Goal: Task Accomplishment & Management: Manage account settings

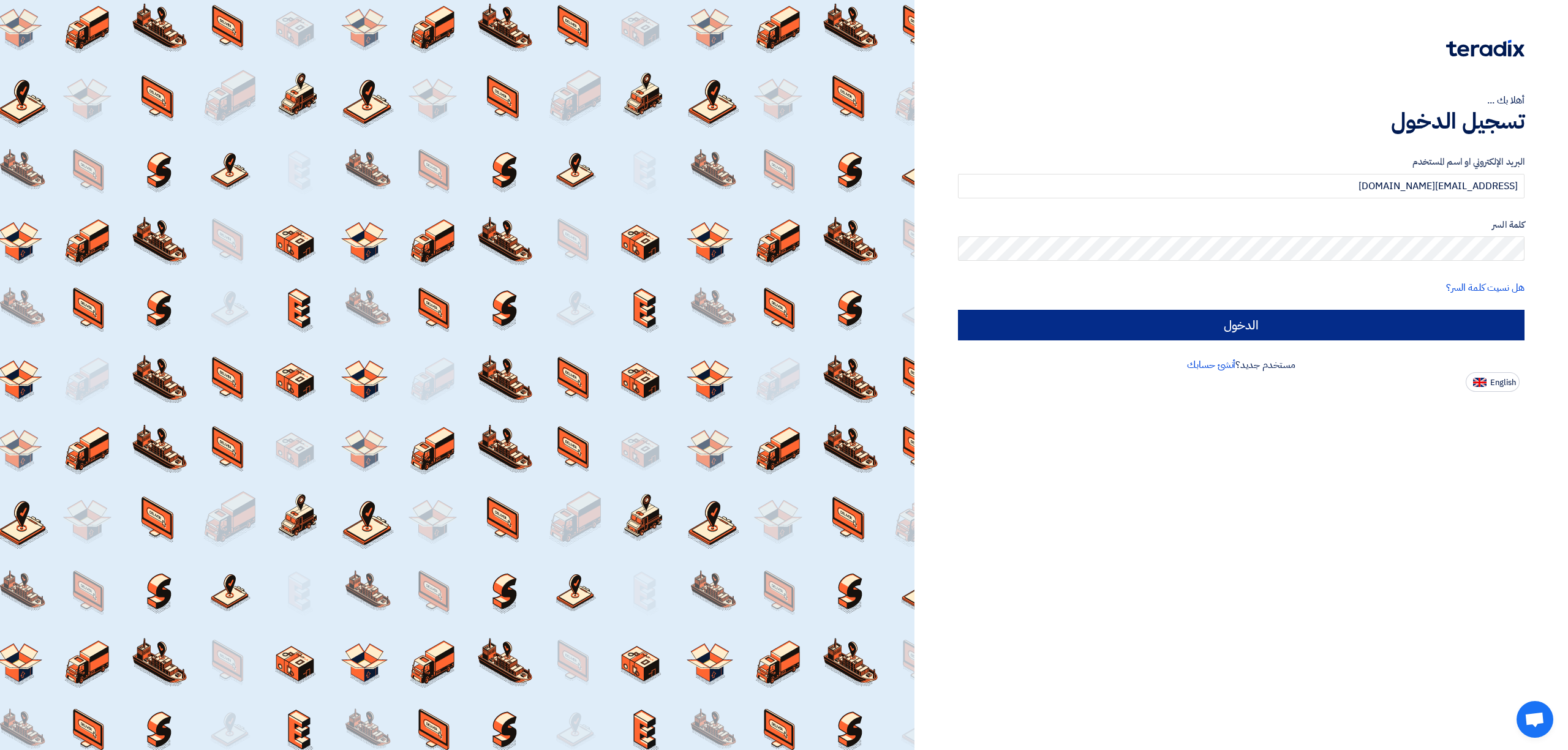
click at [1399, 325] on input "الدخول" at bounding box center [1241, 325] width 566 height 31
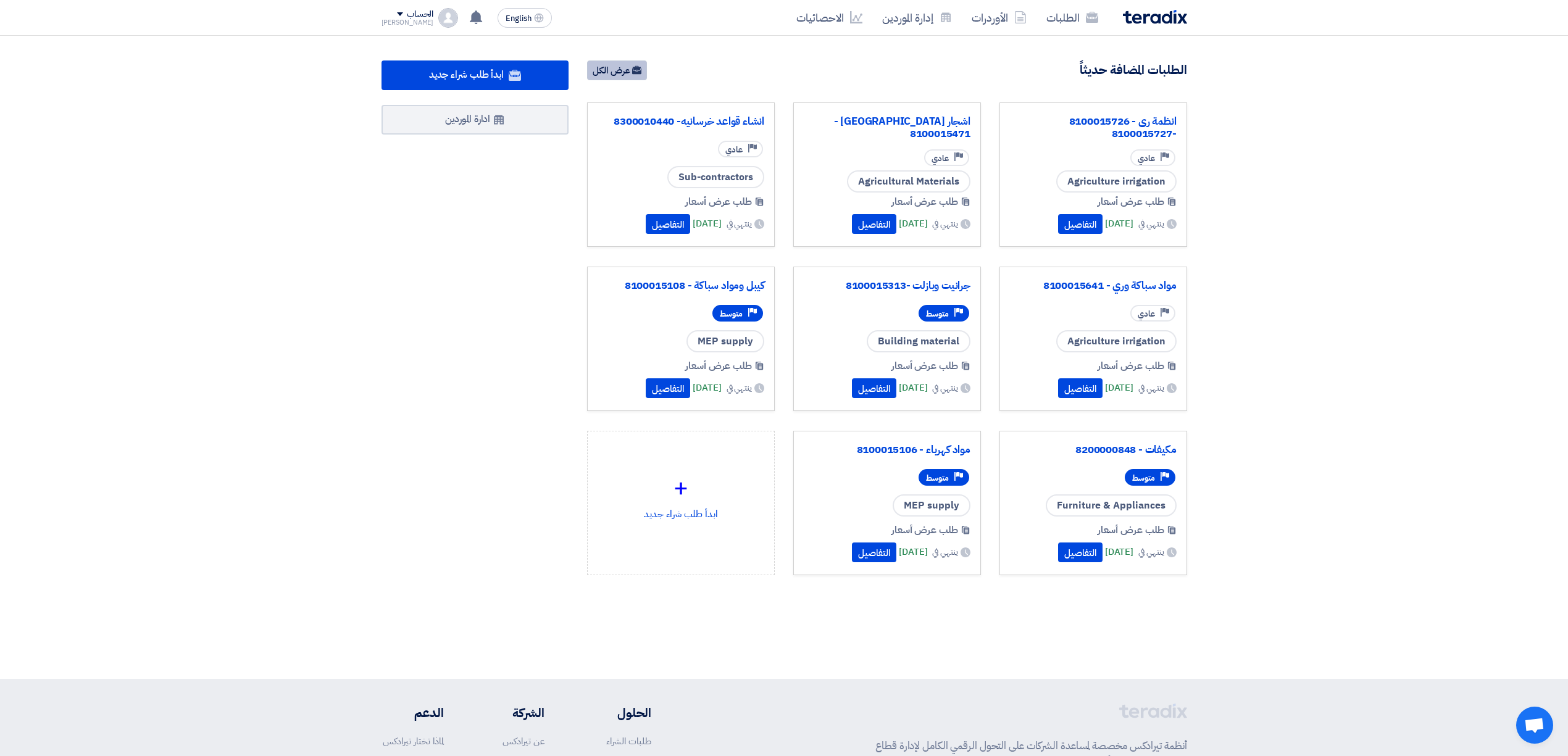
click at [611, 73] on link "عرض الكل" at bounding box center [616, 70] width 60 height 20
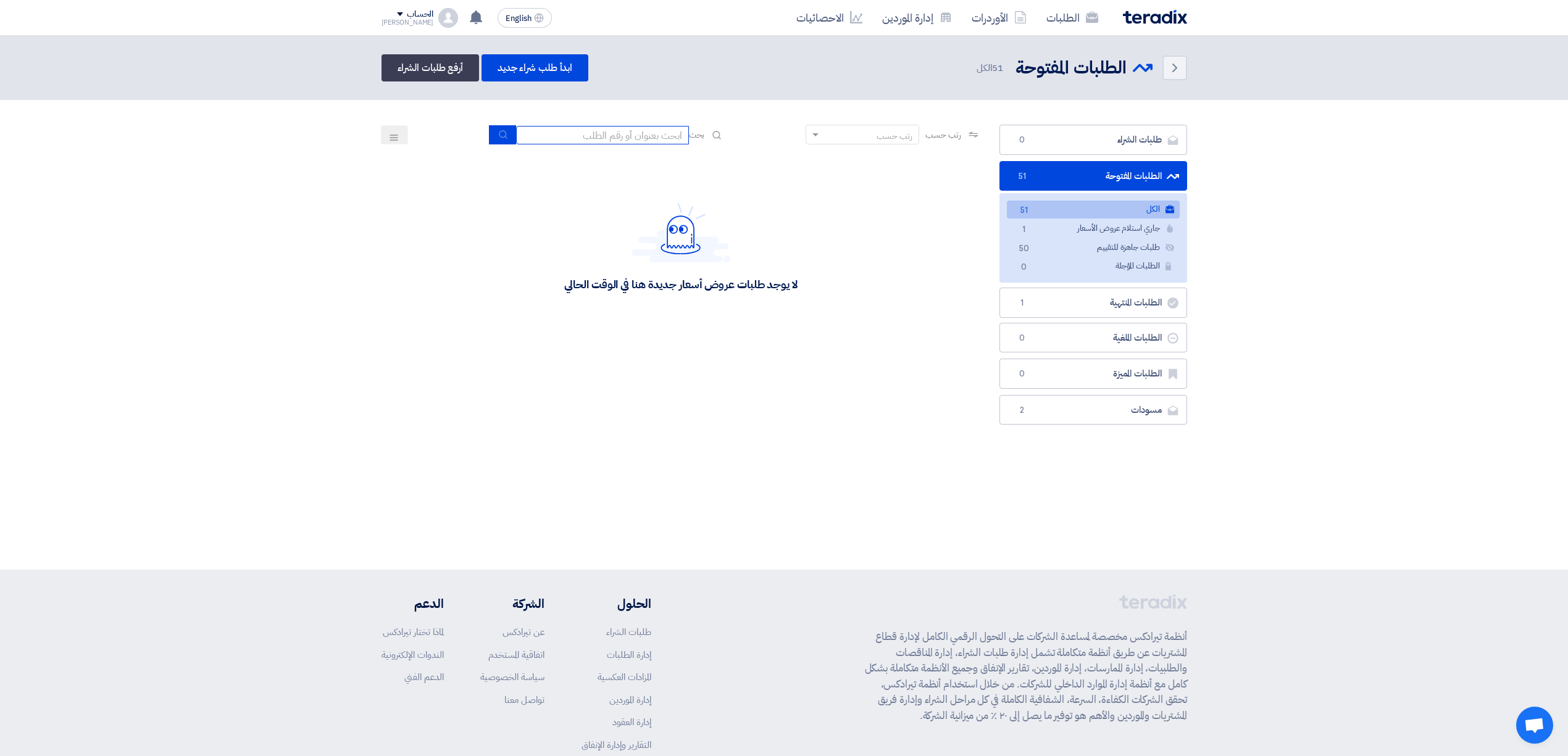
click at [645, 132] on input at bounding box center [602, 135] width 173 height 19
paste input "966 53 398 8522⁩"
type input "966 53 398 8522⁩"
drag, startPoint x: 590, startPoint y: 138, endPoint x: 801, endPoint y: 147, distance: 211.2
click at [801, 147] on div "رتب حسب رتب حسب بحث 966 53 398 8522⁩" at bounding box center [681, 140] width 600 height 29
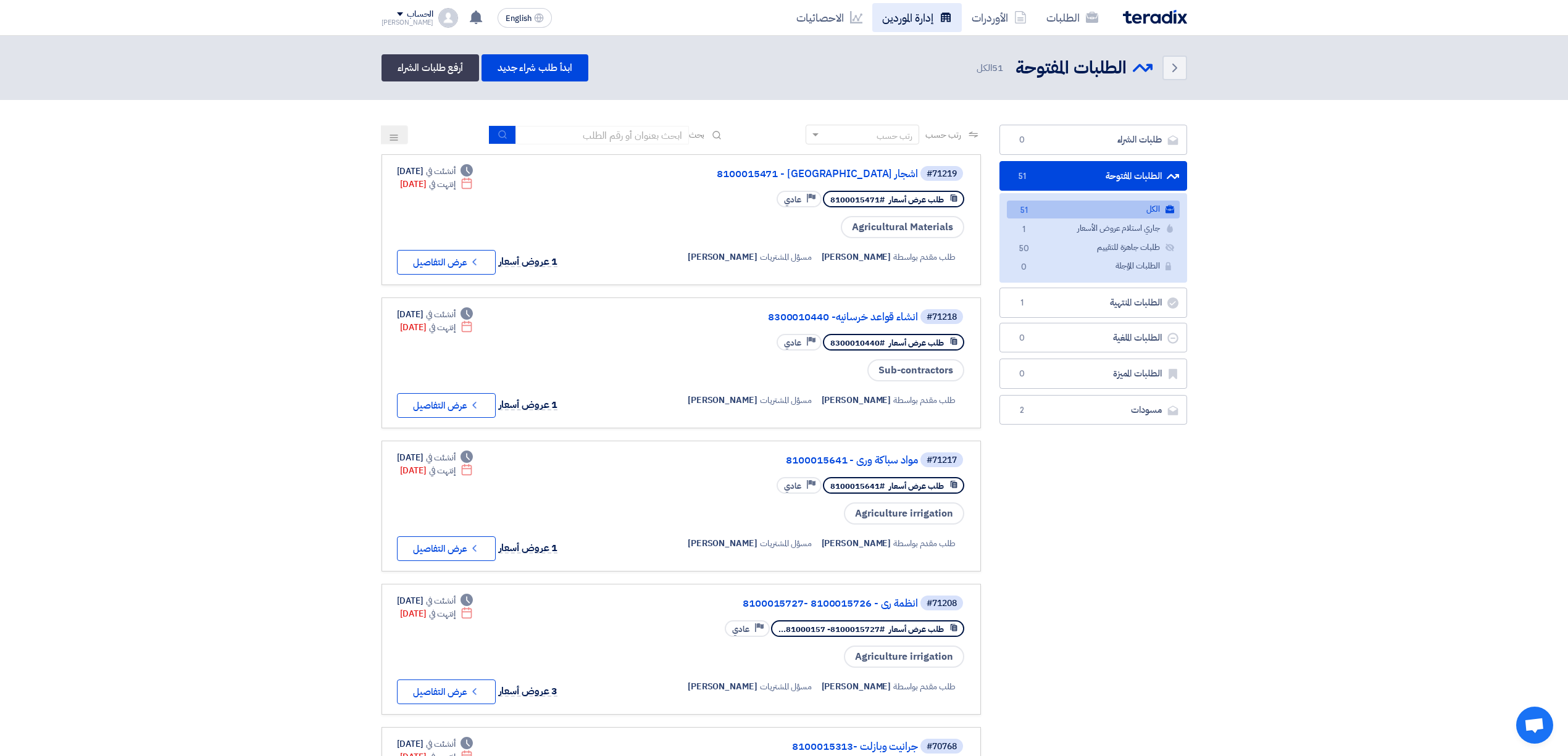
click at [923, 25] on link "إدارة الموردين" at bounding box center [917, 17] width 90 height 29
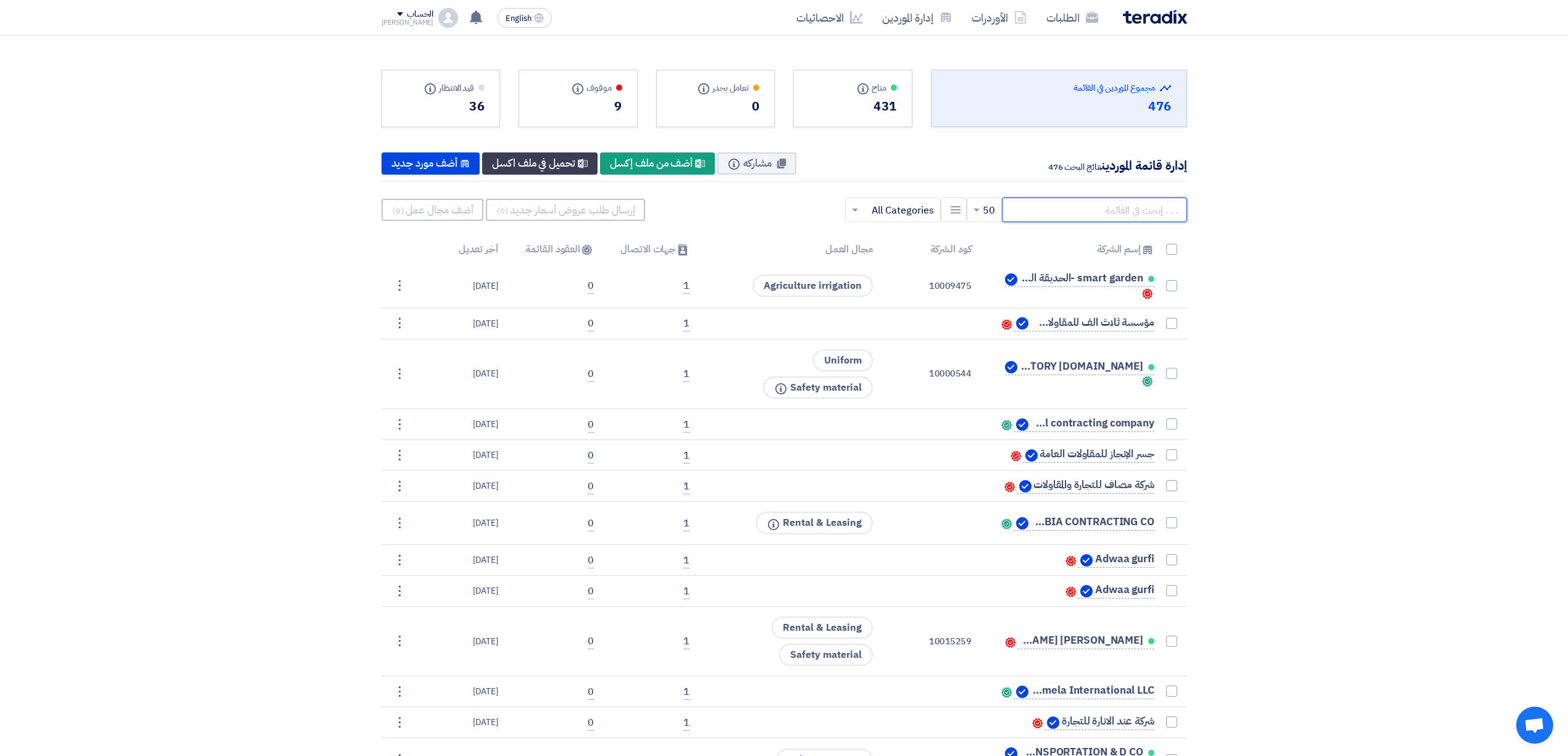
click at [1058, 218] on input "text" at bounding box center [1094, 210] width 185 height 25
paste input "966 53 398 8522⁩"
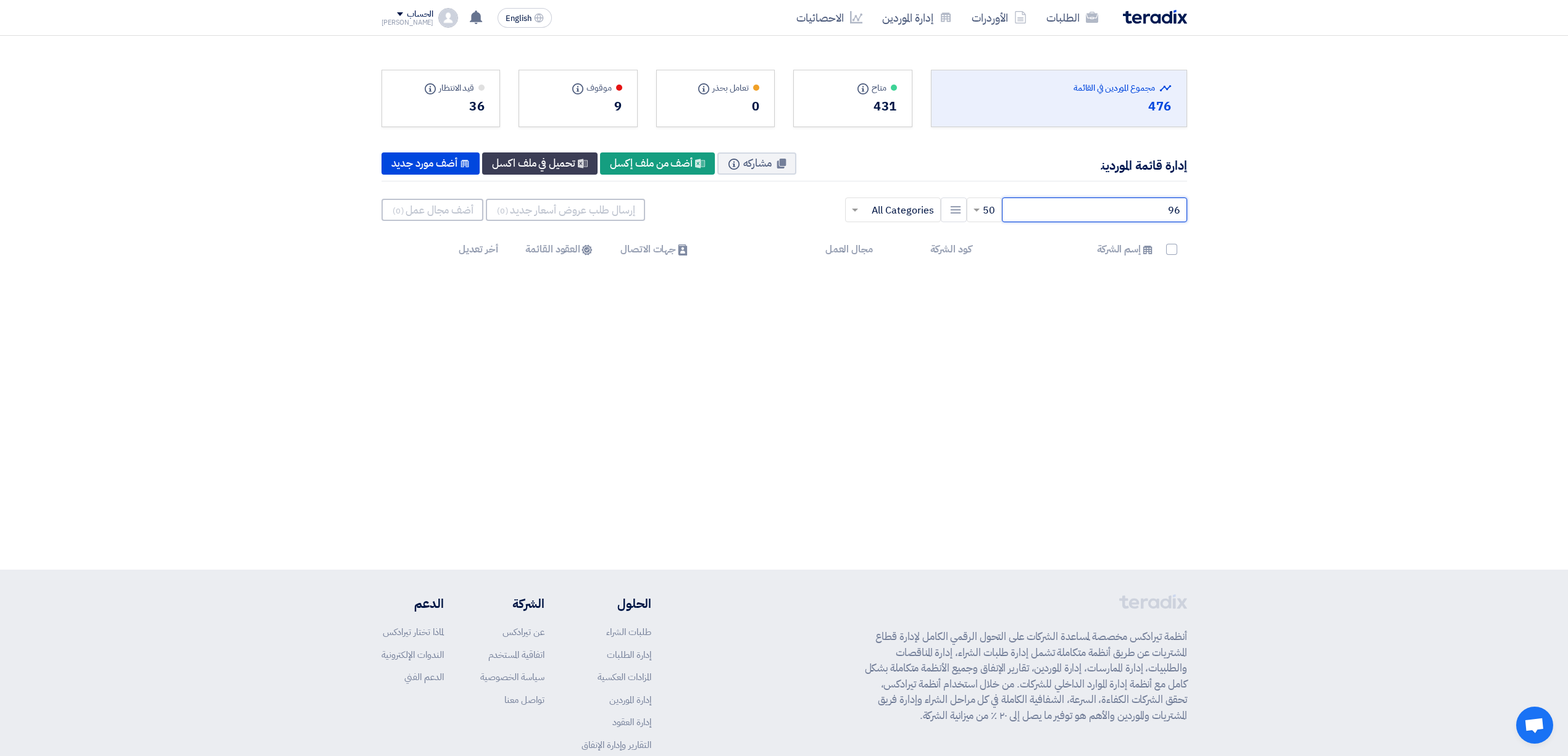
type input "9"
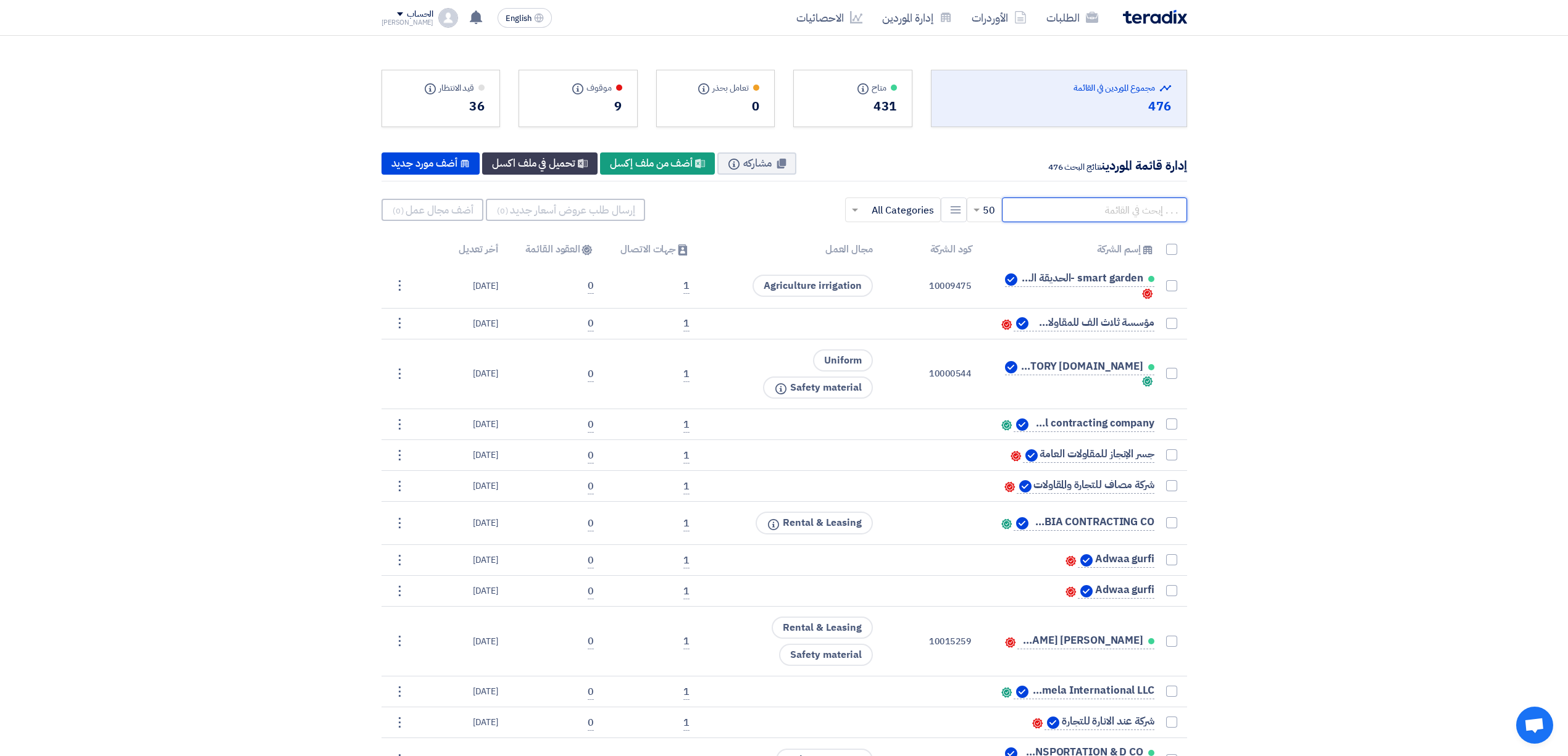
paste input "East"
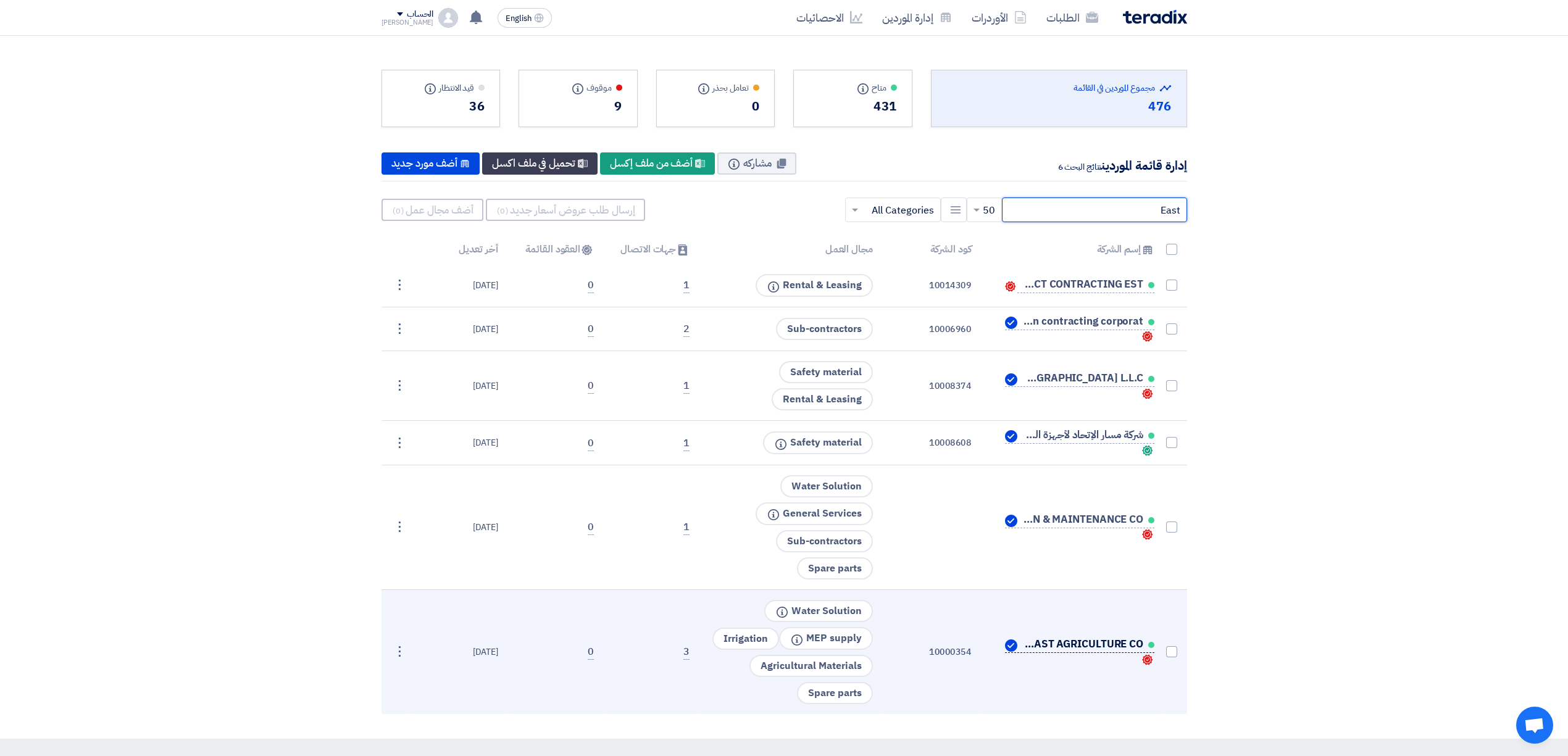
type input "East"
click at [1068, 645] on link "MIDDLE EAST AGRICULTURE CO." at bounding box center [1080, 645] width 149 height 15
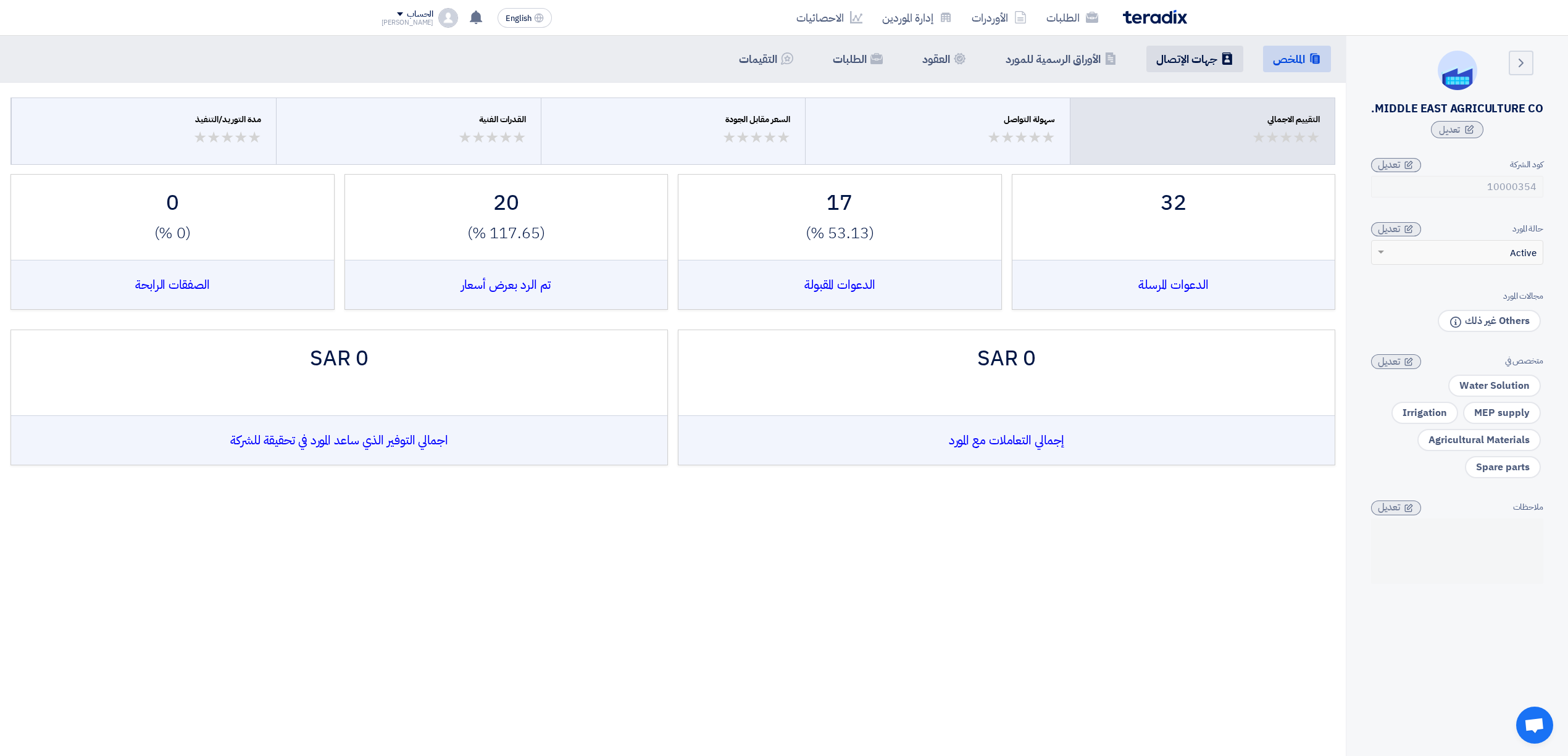
click at [1176, 47] on li "Contacts جهات الإتصال" at bounding box center [1194, 58] width 97 height 26
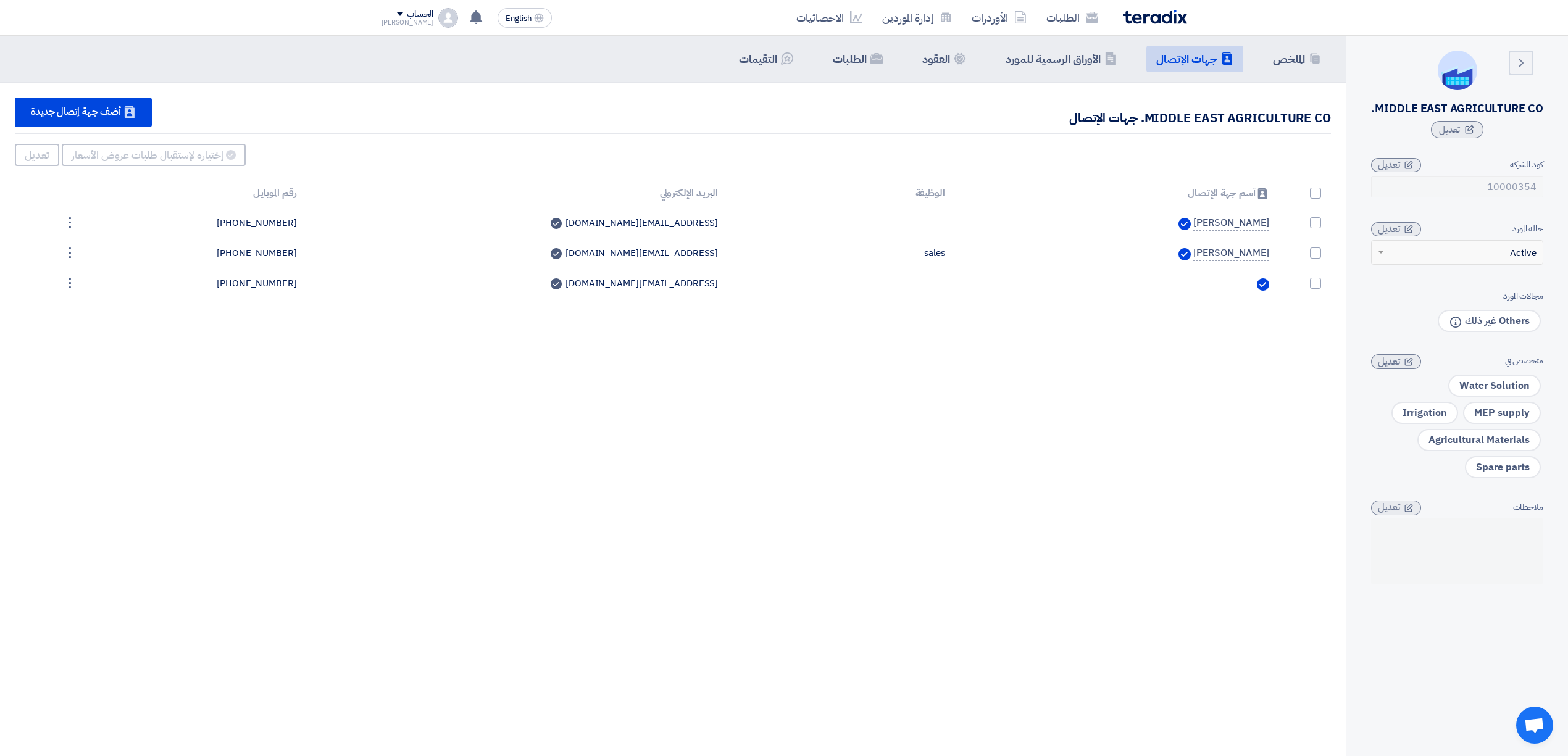
drag, startPoint x: 1345, startPoint y: 122, endPoint x: 1144, endPoint y: 119, distance: 201.0
click at [1144, 119] on div "MIDDLE EAST AGRICULTURE CO. جهات الإتصال Contacts أضف جهة إتصال جديدة Can Recei…" at bounding box center [673, 197] width 1346 height 230
copy div "MIDDLE EAST AGRICULTURE CO"
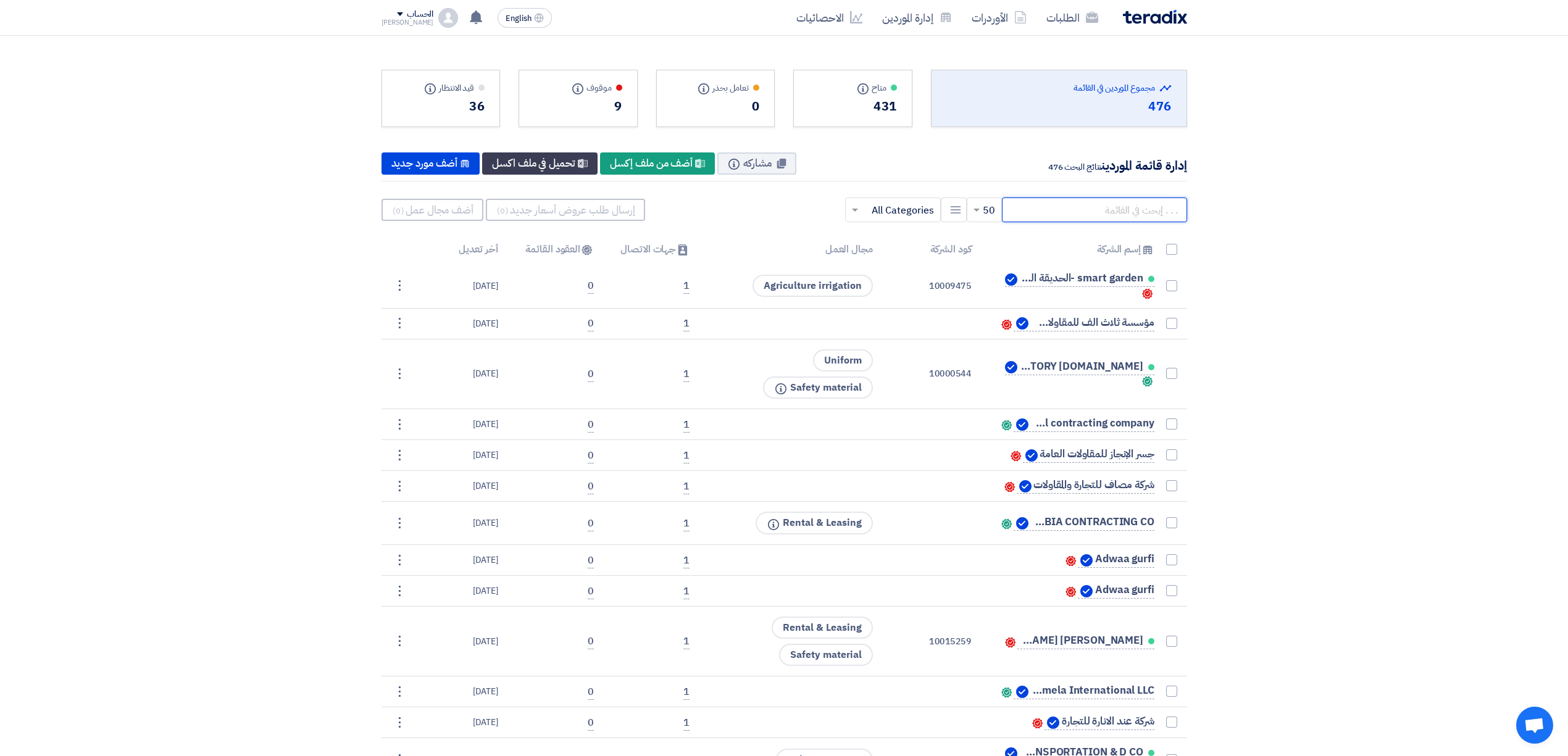
click at [1044, 204] on input "text" at bounding box center [1094, 210] width 185 height 25
paste input "[GEOGRAPHIC_DATA]"
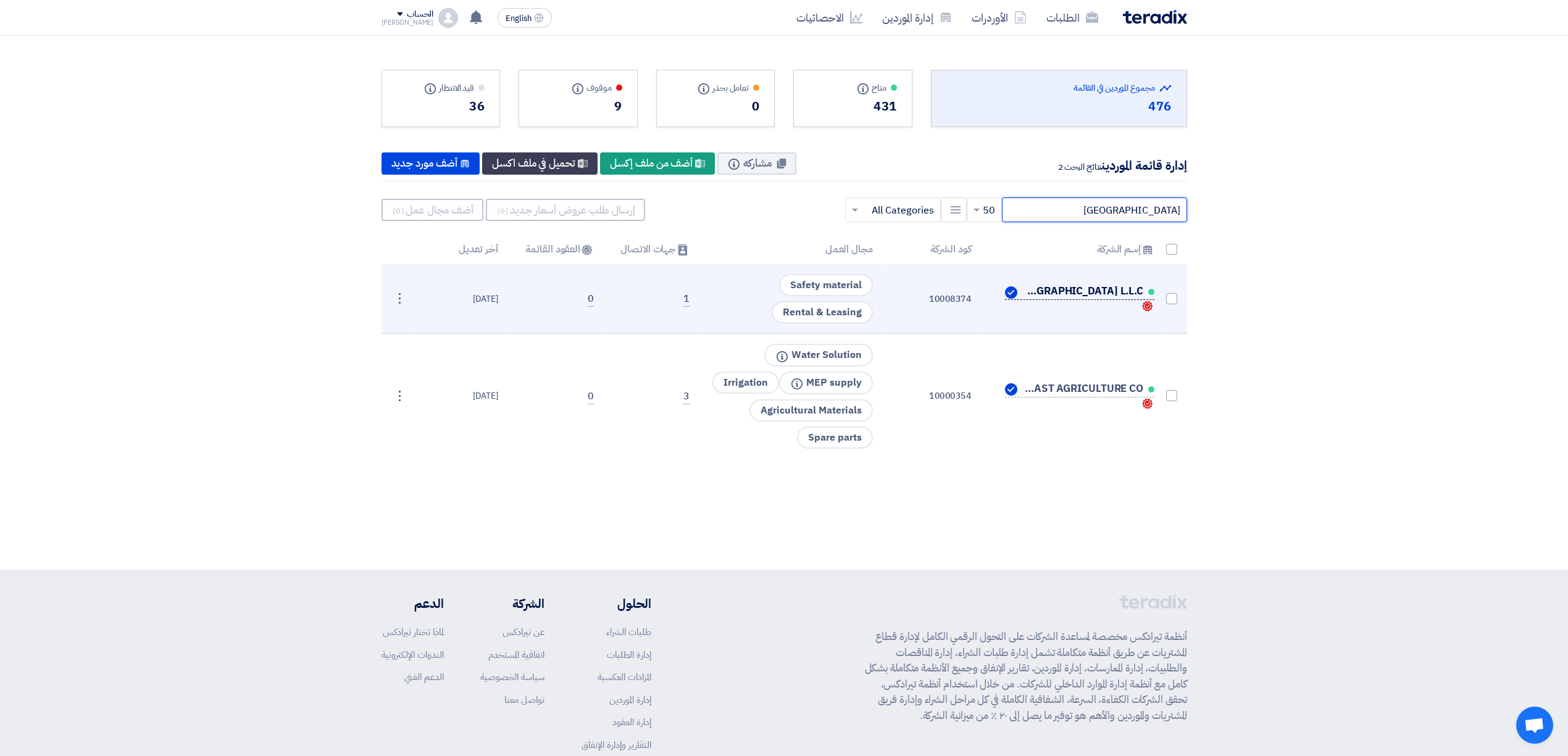
type input "[GEOGRAPHIC_DATA]"
click at [1063, 294] on span "KOKS [GEOGRAPHIC_DATA] L.L.C." at bounding box center [1082, 291] width 124 height 10
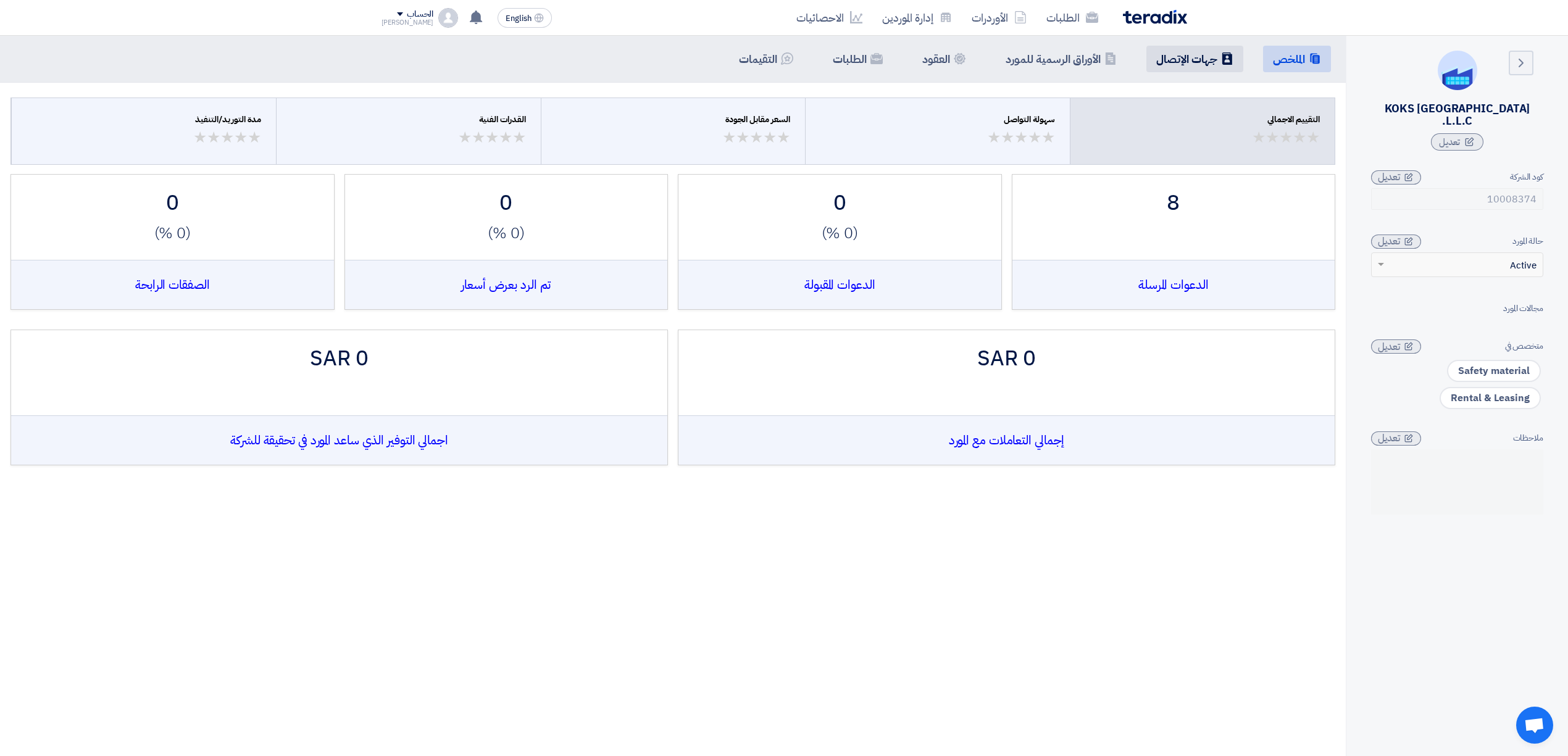
click at [1164, 57] on h5 "جهات الإتصال" at bounding box center [1187, 59] width 61 height 14
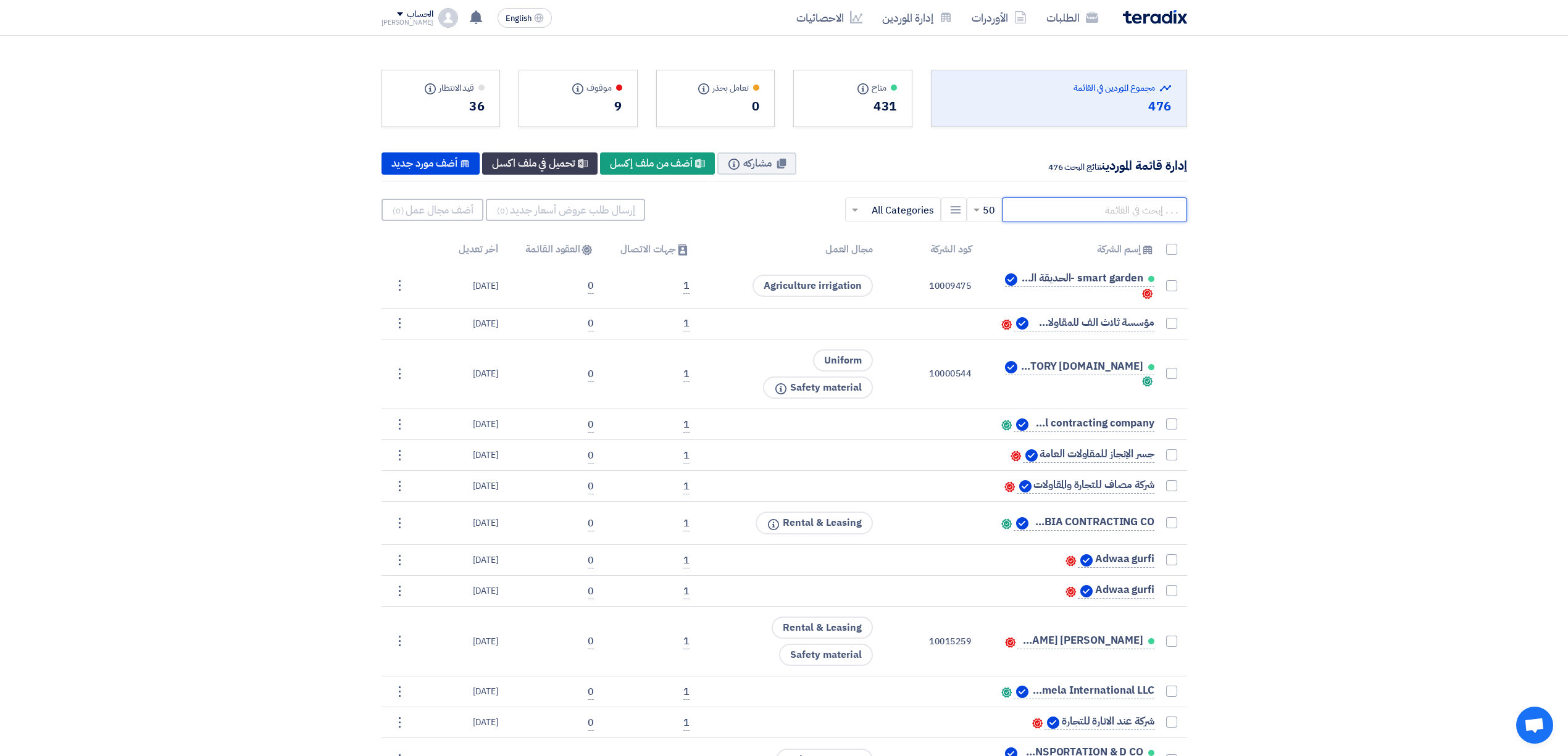
click at [1073, 215] on input "text" at bounding box center [1094, 210] width 185 height 25
paste input "[GEOGRAPHIC_DATA]"
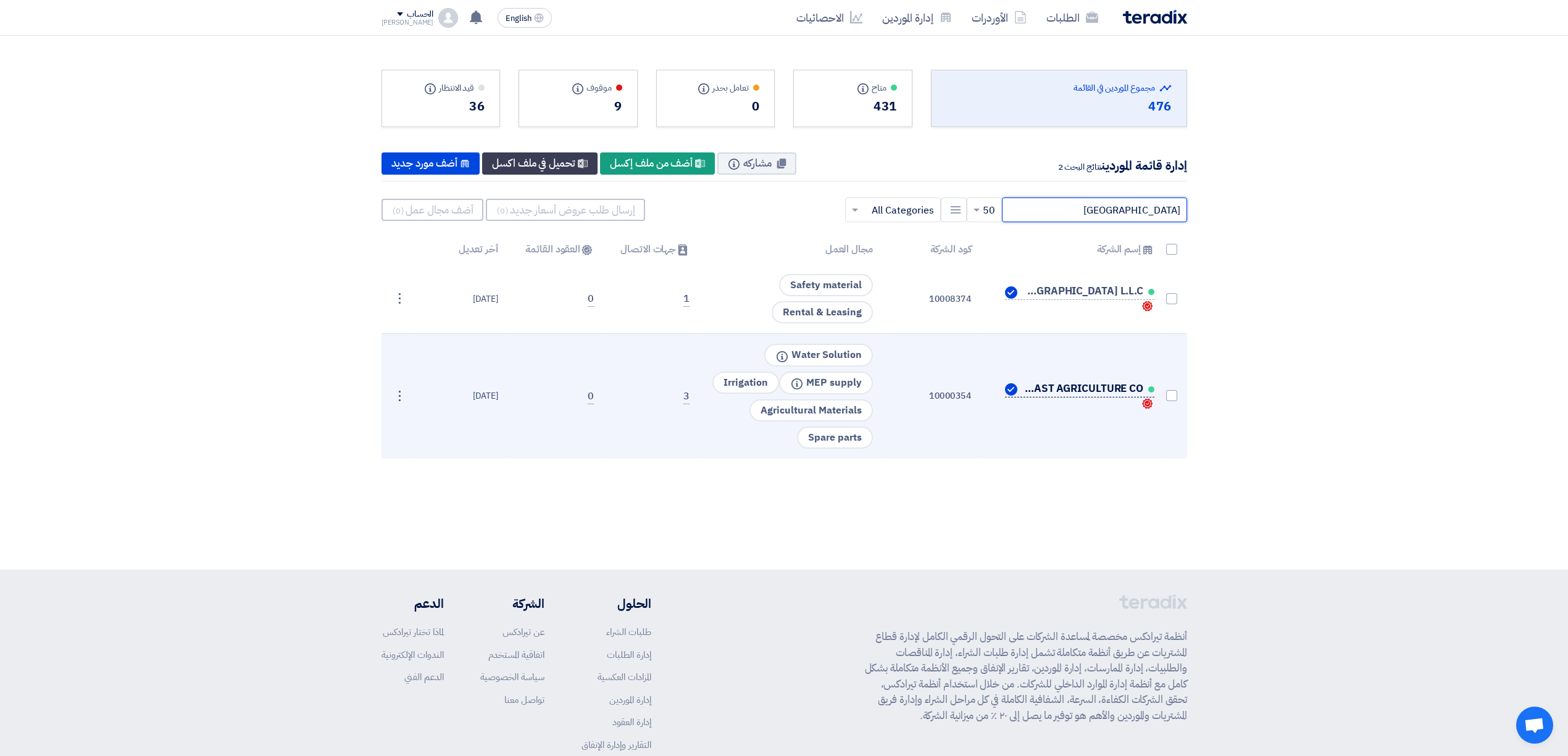
type input "[GEOGRAPHIC_DATA]"
click at [1087, 384] on span "MIDDLE EAST AGRICULTURE CO." at bounding box center [1082, 388] width 124 height 10
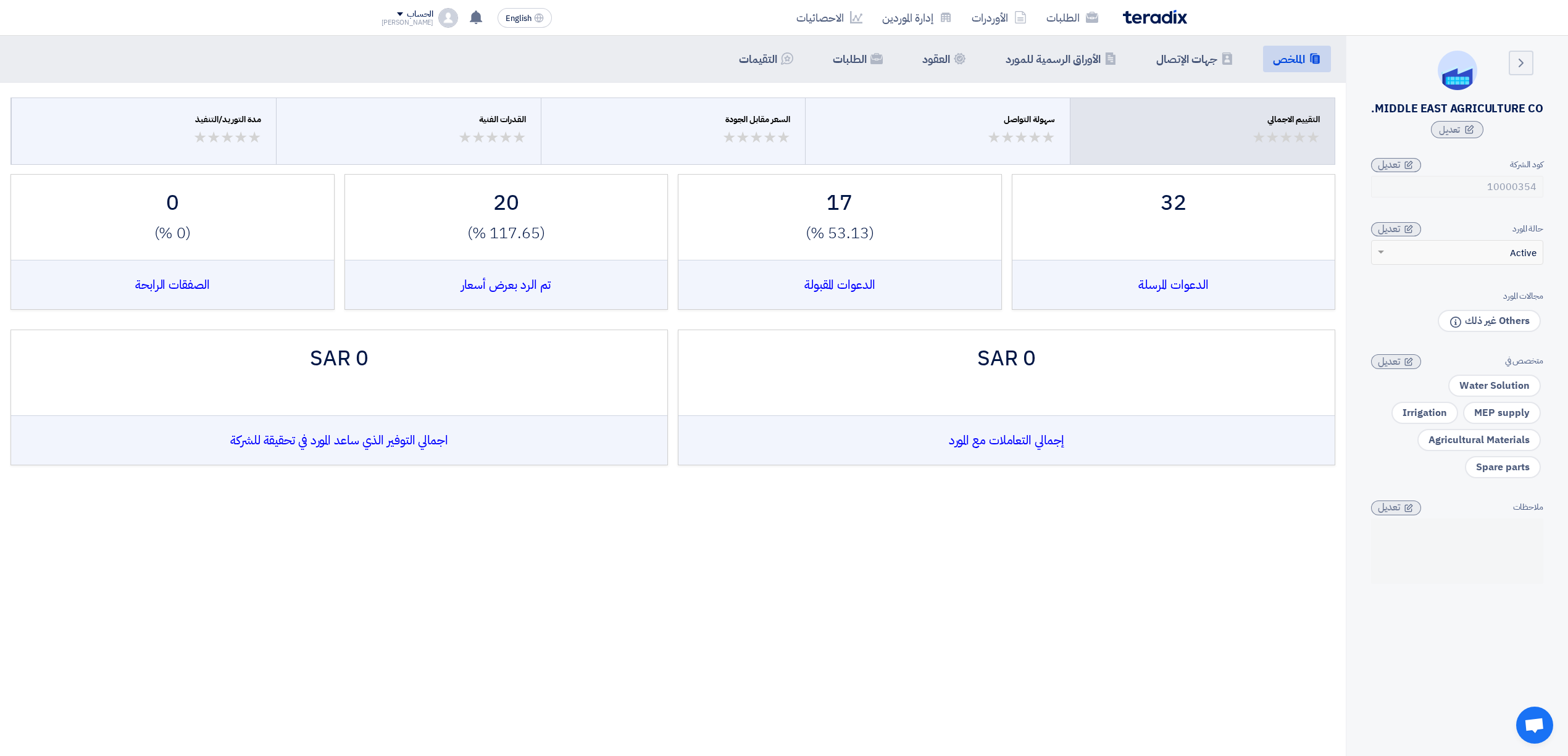
click at [1545, 191] on aside "Back MIDDLE EAST AGRICULTURE CO. تعديل كود الشركة 10000354 تعديل حالة المورد × …" at bounding box center [1457, 414] width 222 height 756
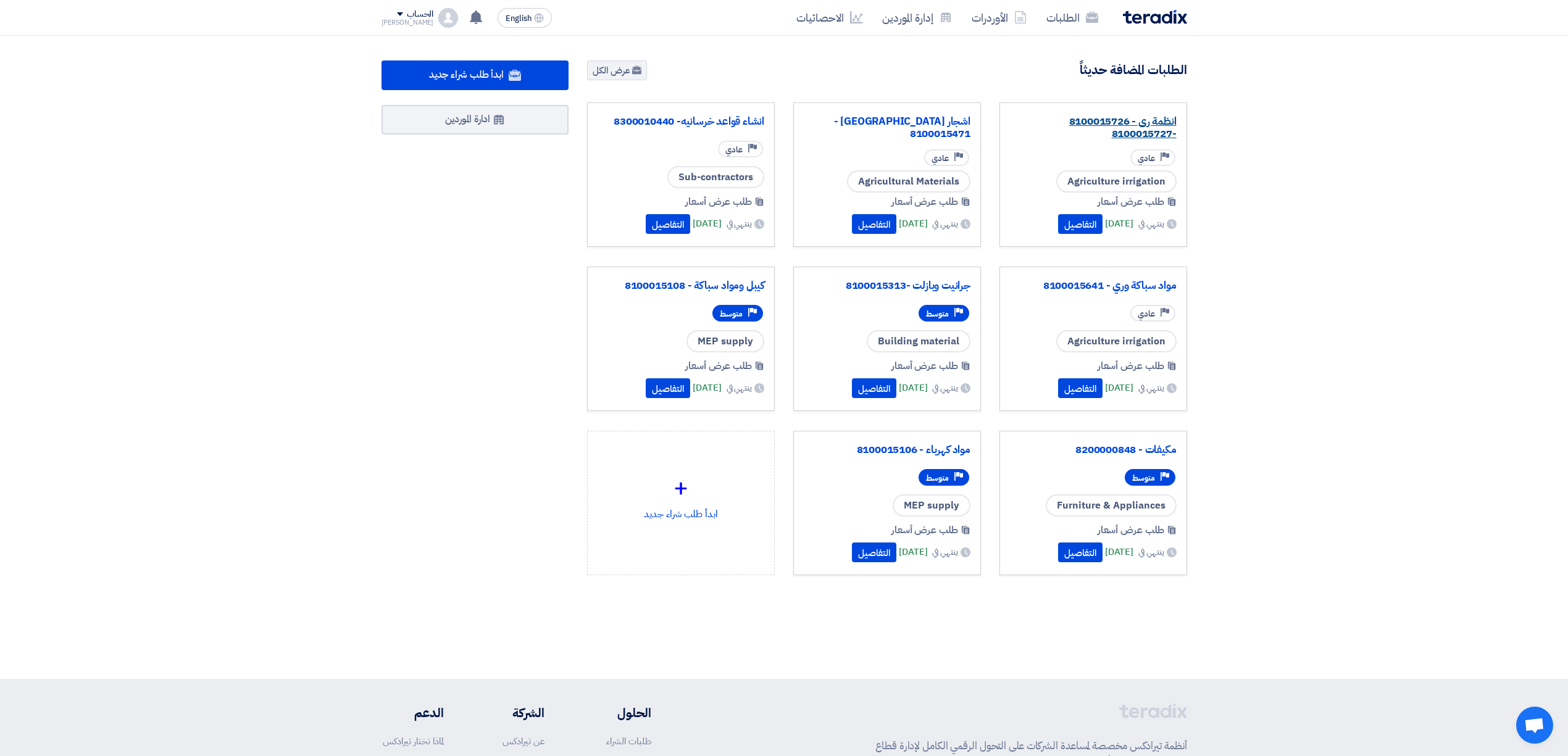
click at [1103, 127] on link "انظمة رى - 8100015726 -8100015727" at bounding box center [1093, 127] width 167 height 25
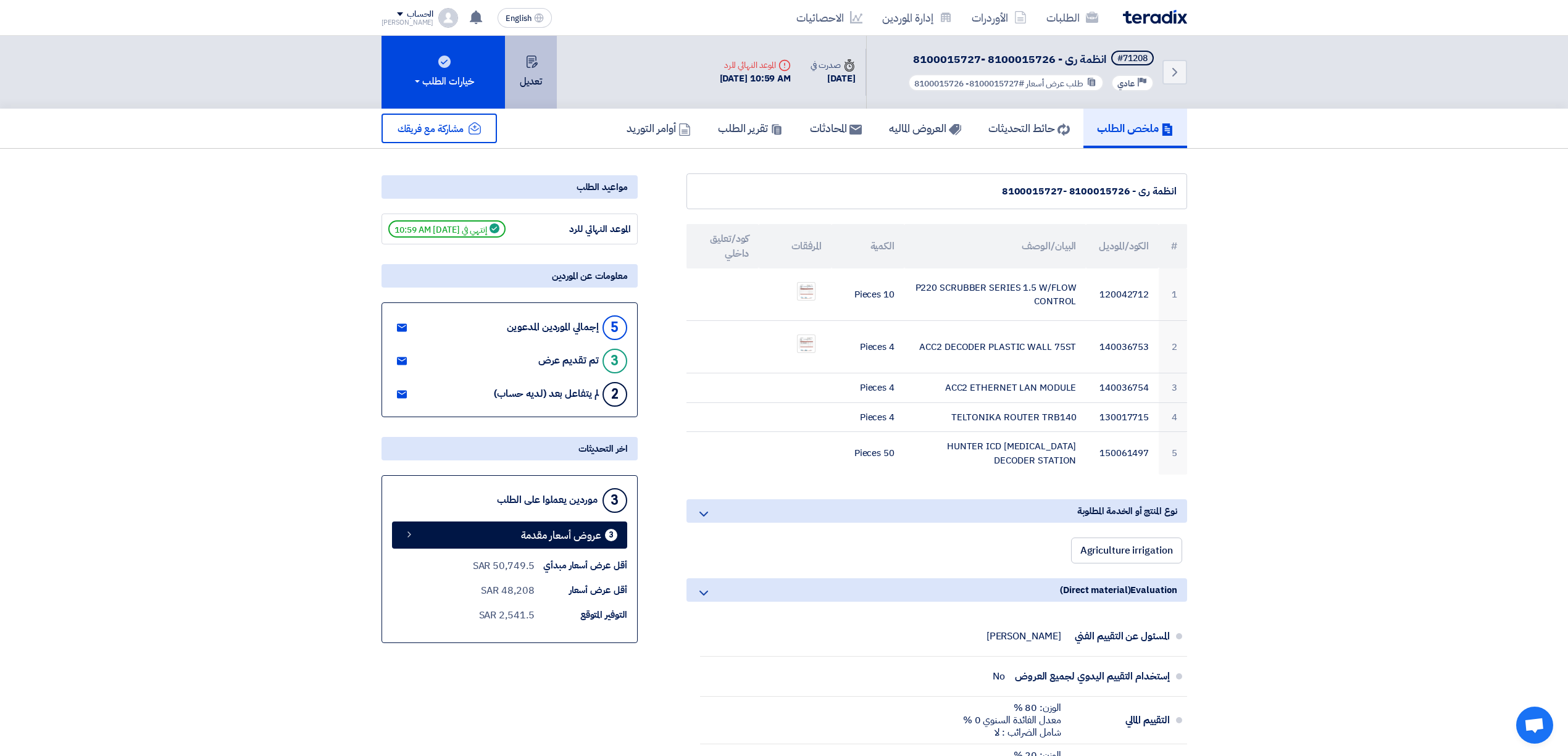
click at [542, 67] on button "تعديل" at bounding box center [531, 72] width 52 height 73
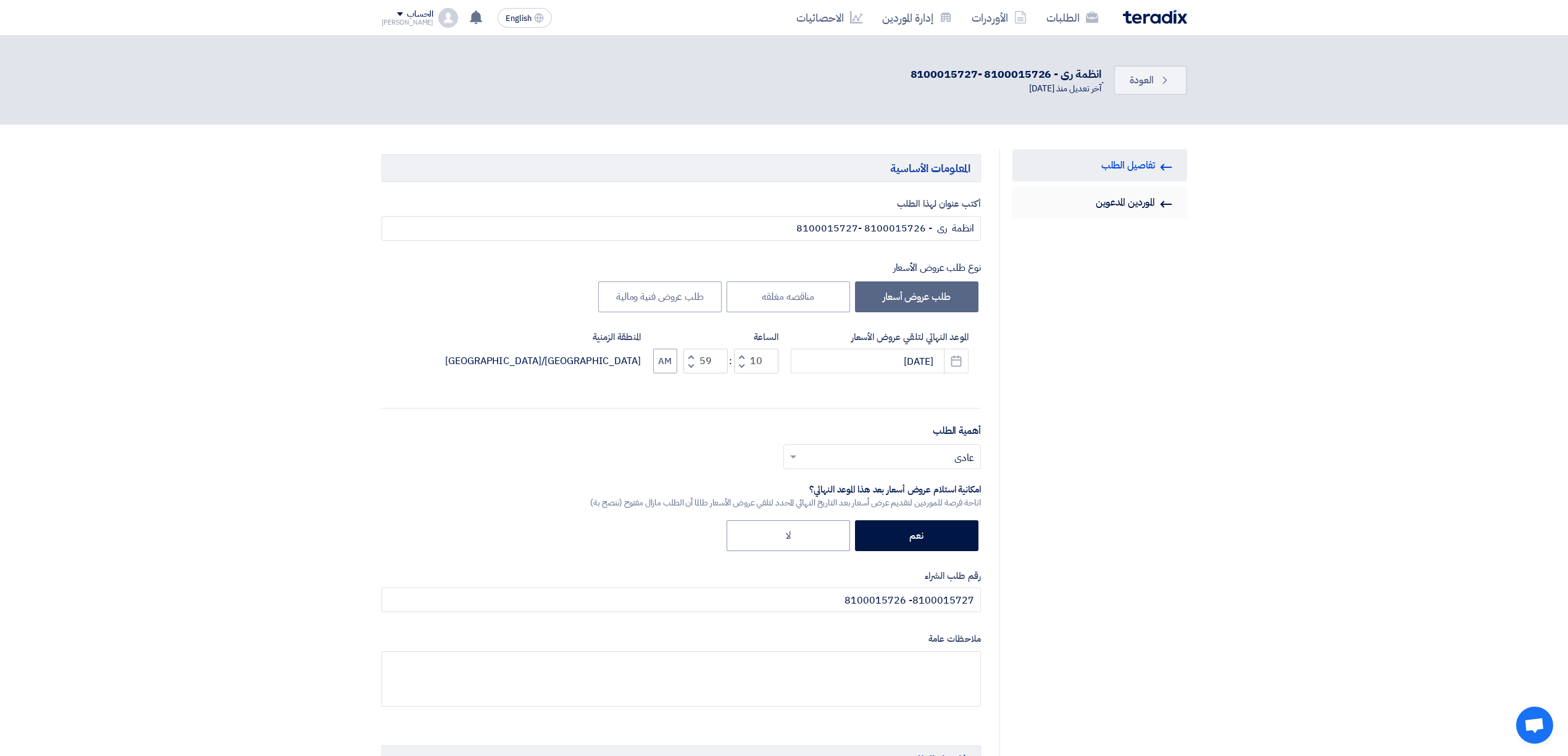
click at [1134, 204] on link "Invited Suppliers الموردين المدعوين" at bounding box center [1100, 202] width 175 height 32
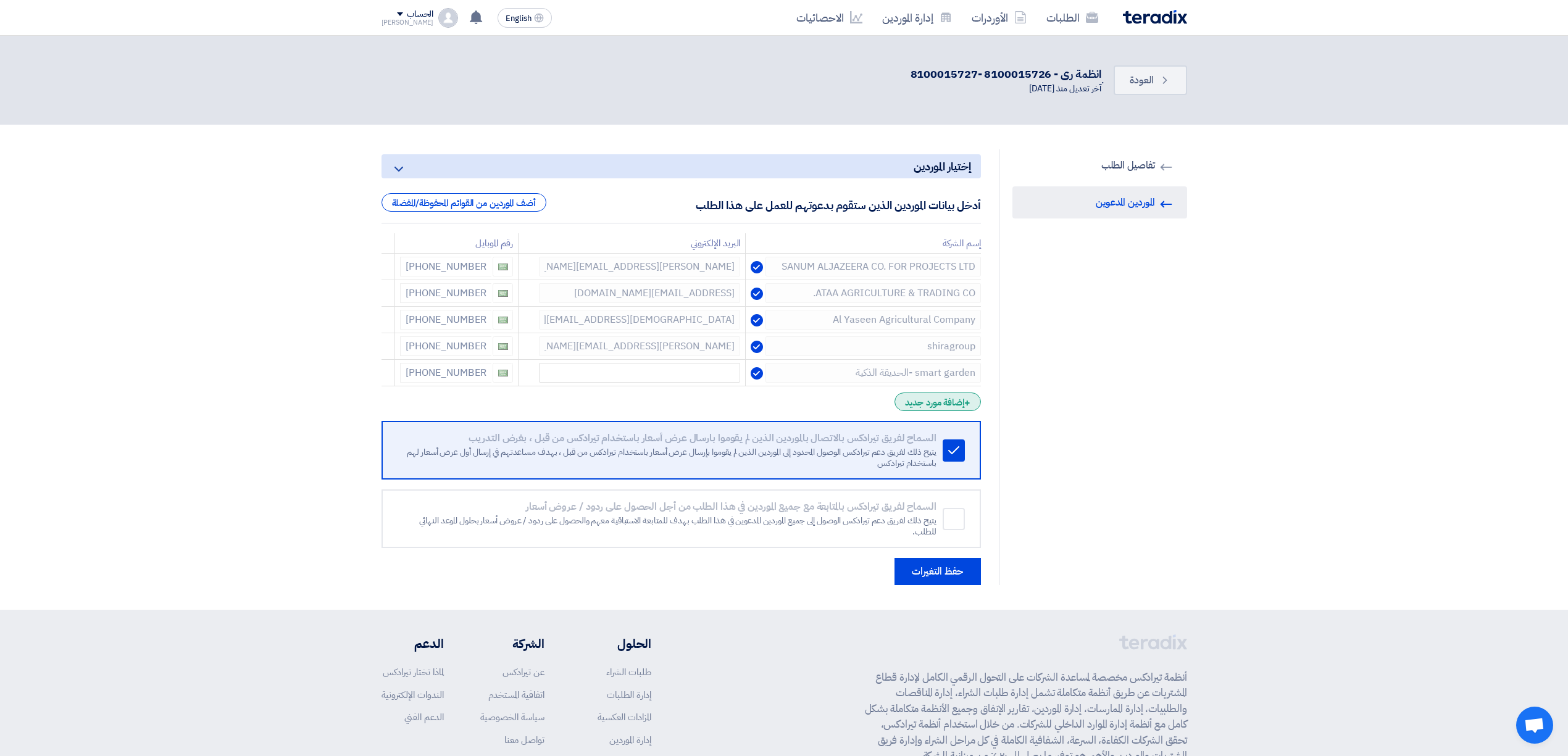
click at [934, 406] on div "+ إضافة مورد جديد" at bounding box center [937, 402] width 86 height 19
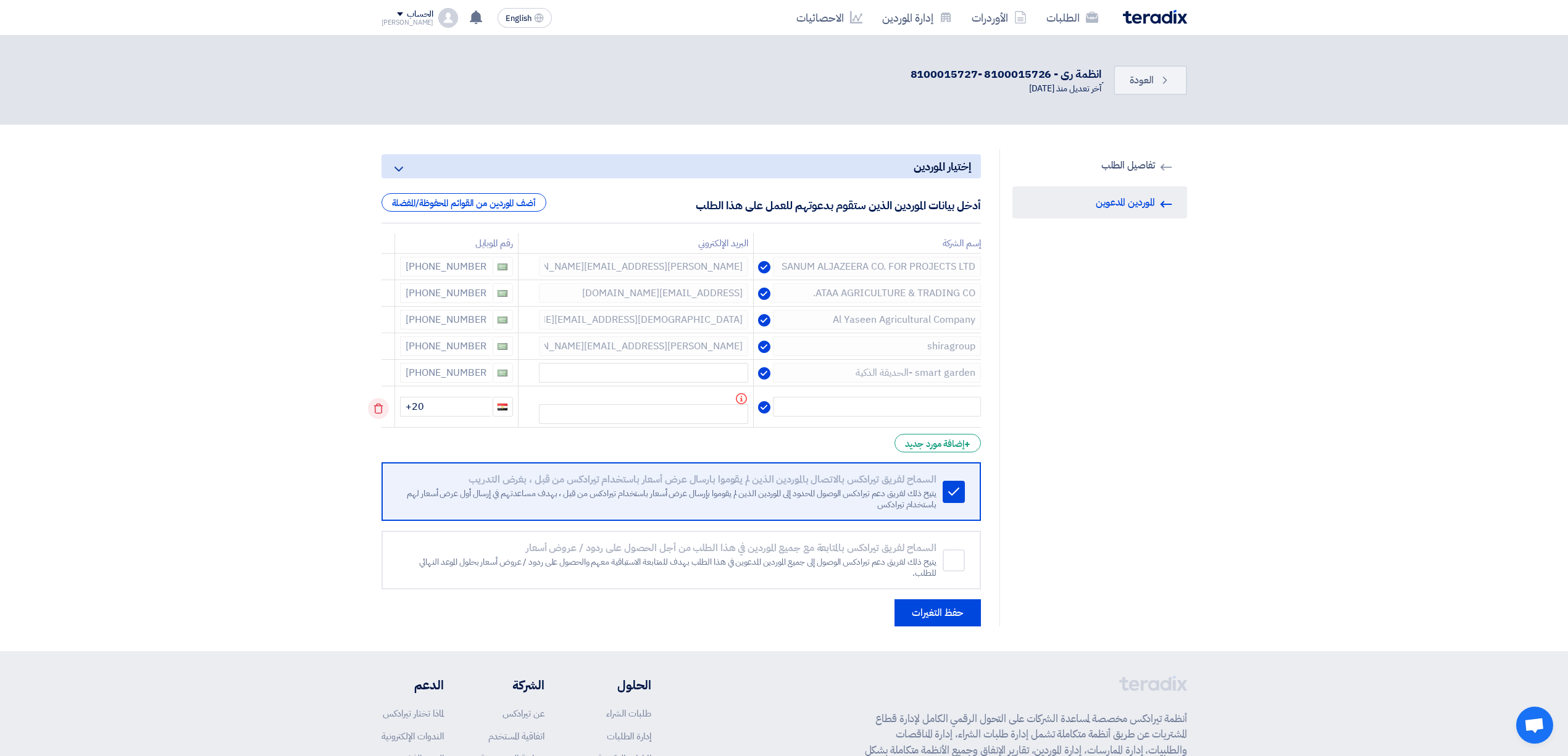
click at [381, 406] on use at bounding box center [378, 409] width 9 height 10
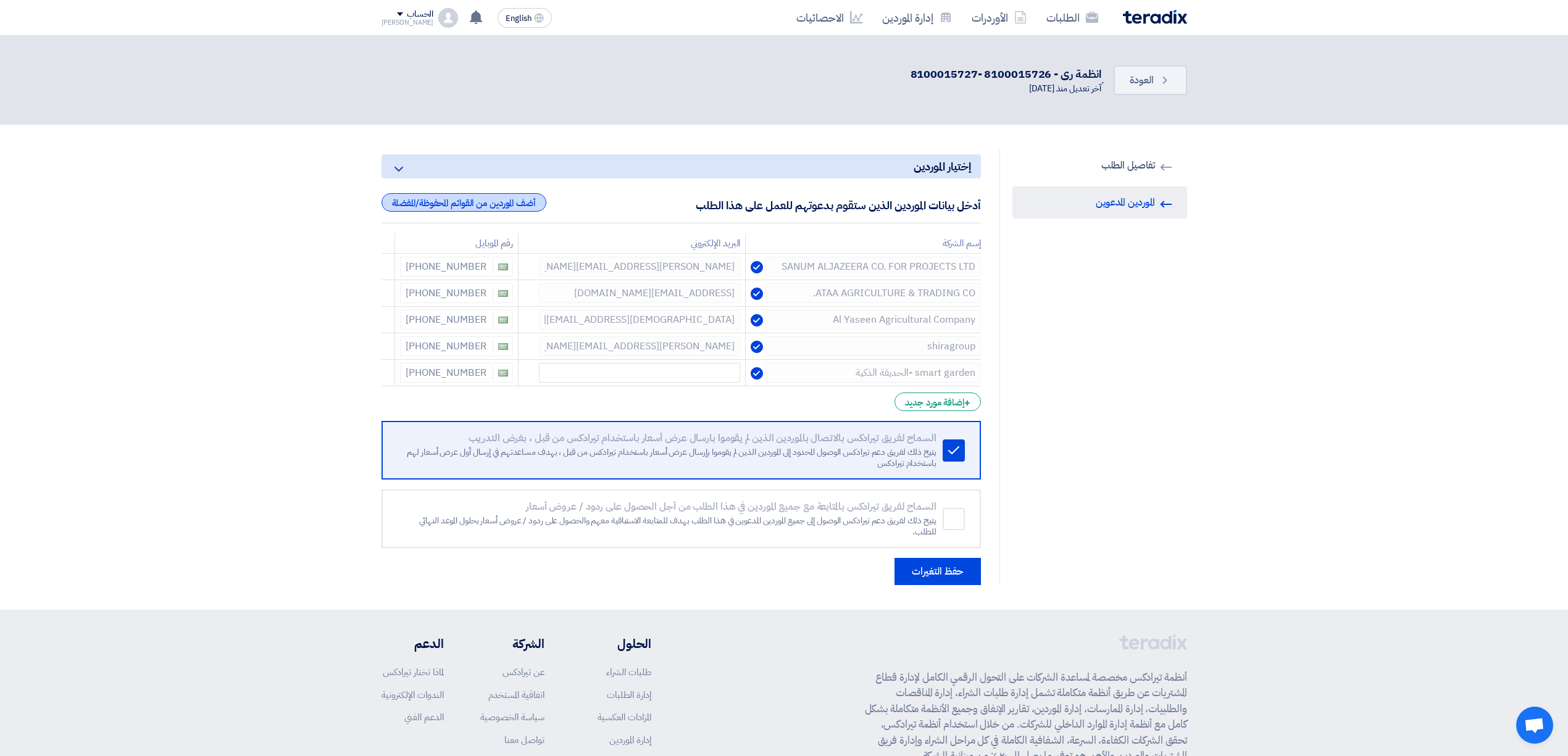
click at [470, 208] on div "أضف الموردين من القوائم المحفوظة/المفضلة" at bounding box center [463, 202] width 165 height 19
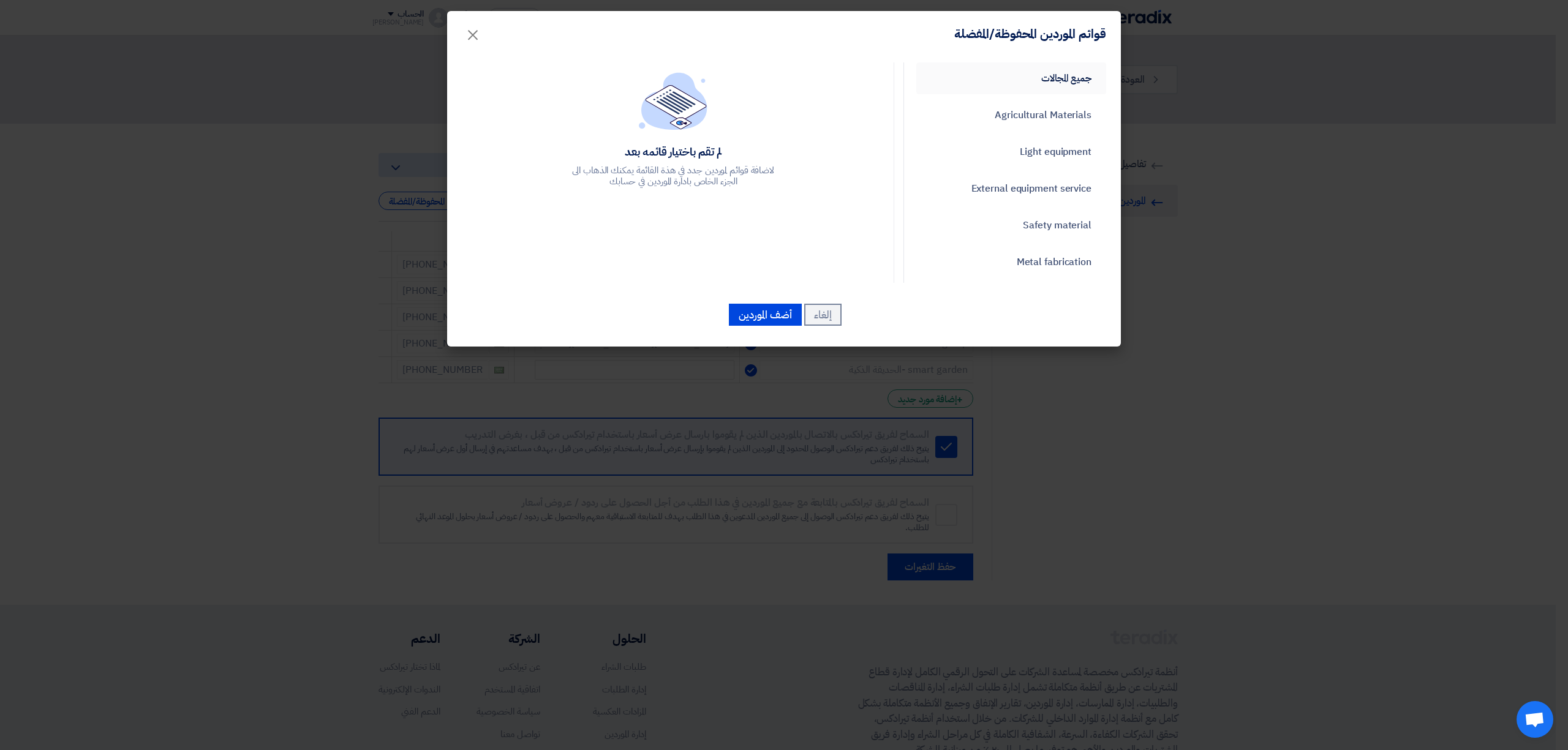
click at [1076, 72] on link "جميع المجالات" at bounding box center [1011, 78] width 190 height 32
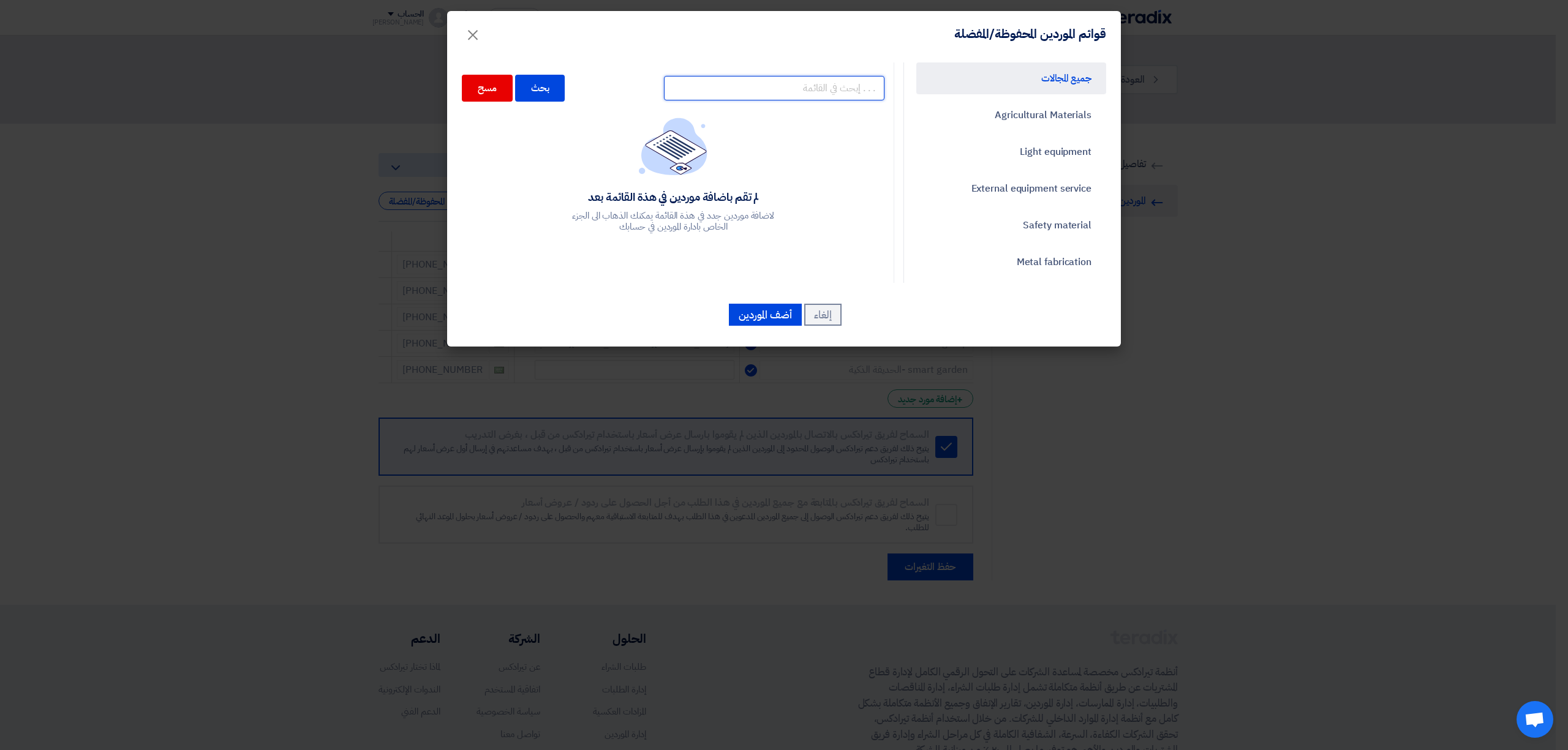
click at [836, 90] on input "text" at bounding box center [774, 88] width 221 height 25
paste input "10000354"
type input "10000354"
click at [560, 90] on div "بحث" at bounding box center [540, 88] width 50 height 27
click at [806, 93] on input "10000354" at bounding box center [774, 88] width 221 height 25
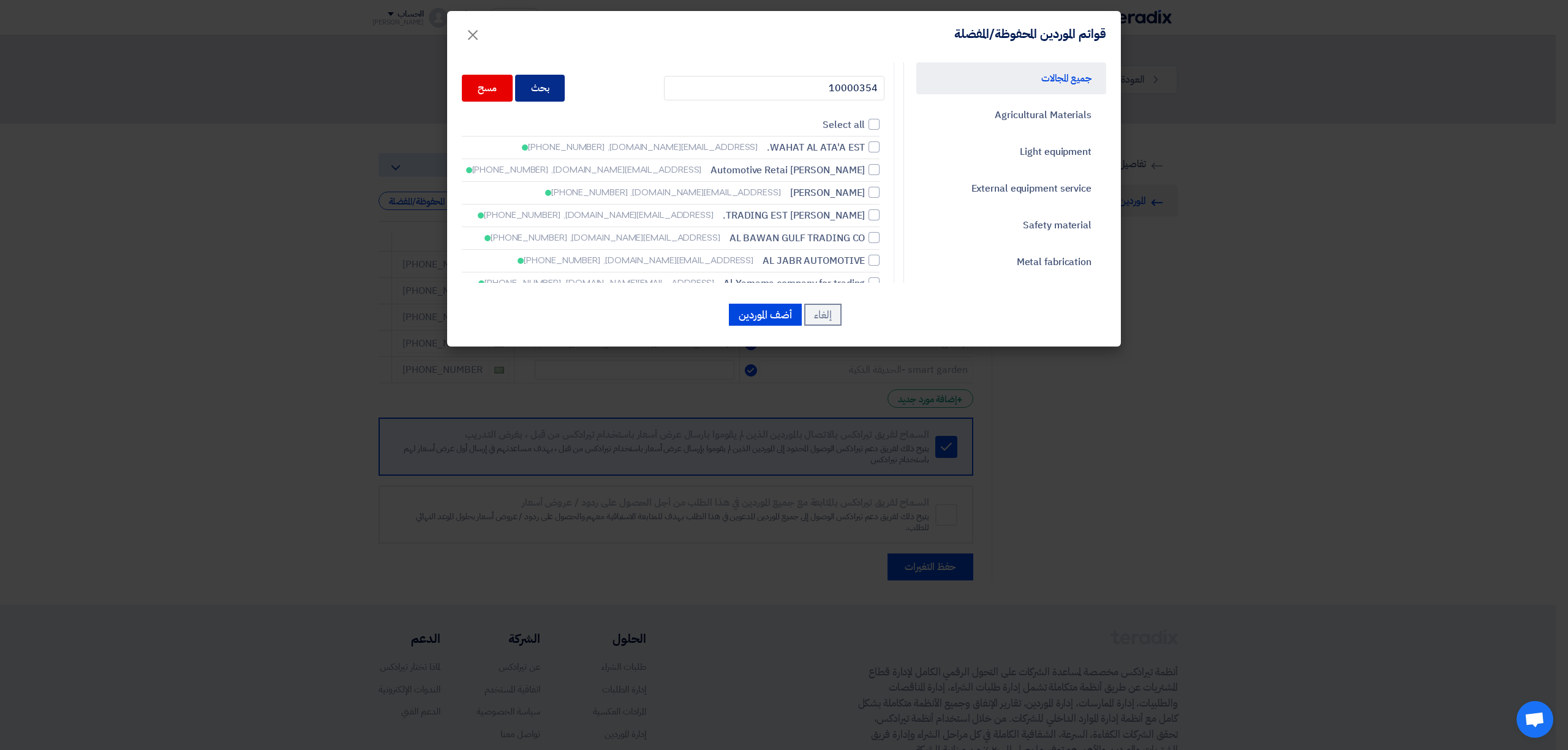
click at [565, 79] on div "بحث" at bounding box center [540, 88] width 50 height 27
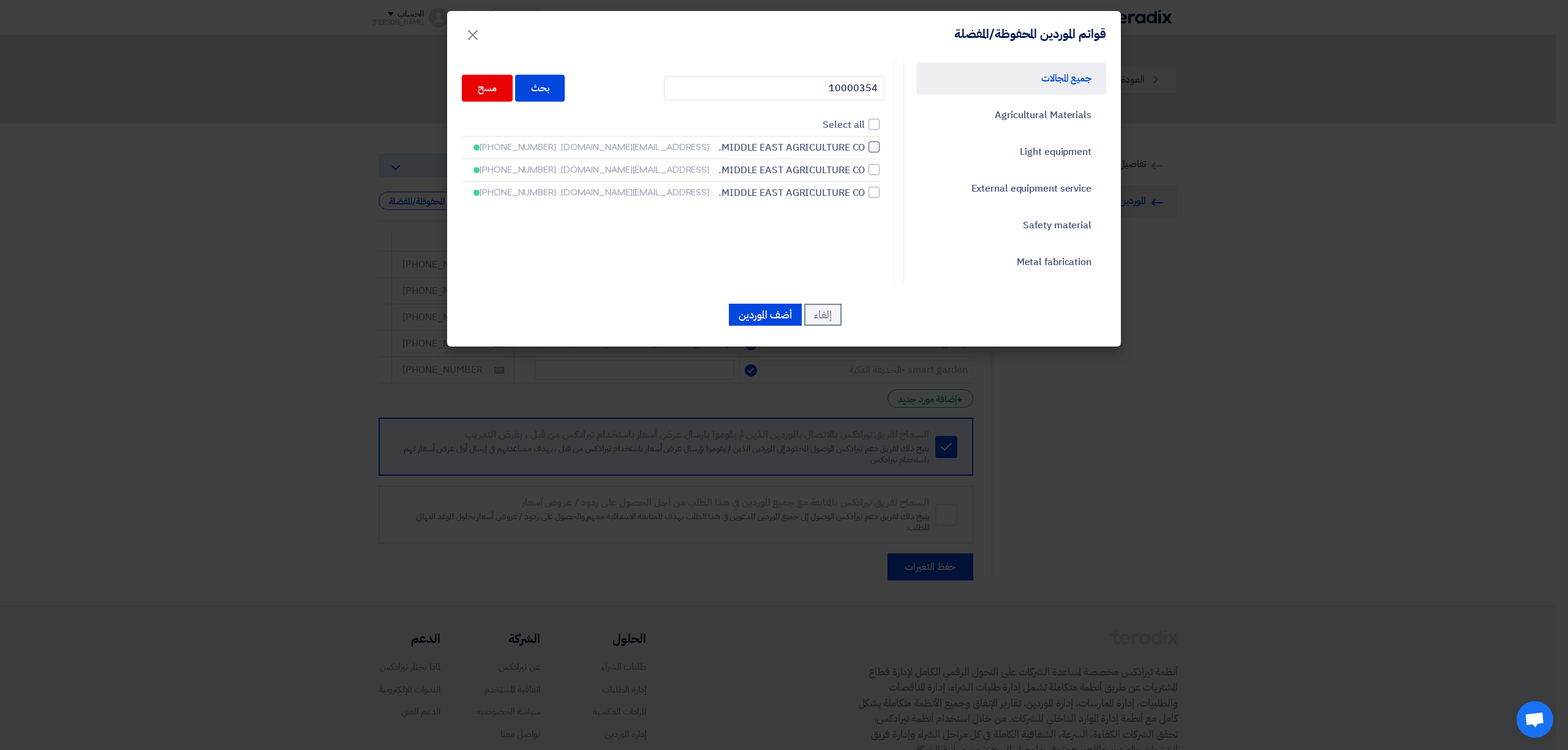
click at [876, 151] on div at bounding box center [873, 147] width 11 height 11
click at [864, 151] on input "MIDDLE EAST AGRICULTURE CO. fyassin@meac.com.sa, +966561027930" at bounding box center [861, 147] width 8 height 8
checkbox input "true"
drag, startPoint x: 878, startPoint y: 170, endPoint x: 889, endPoint y: 198, distance: 30.1
click at [878, 170] on div at bounding box center [873, 169] width 11 height 11
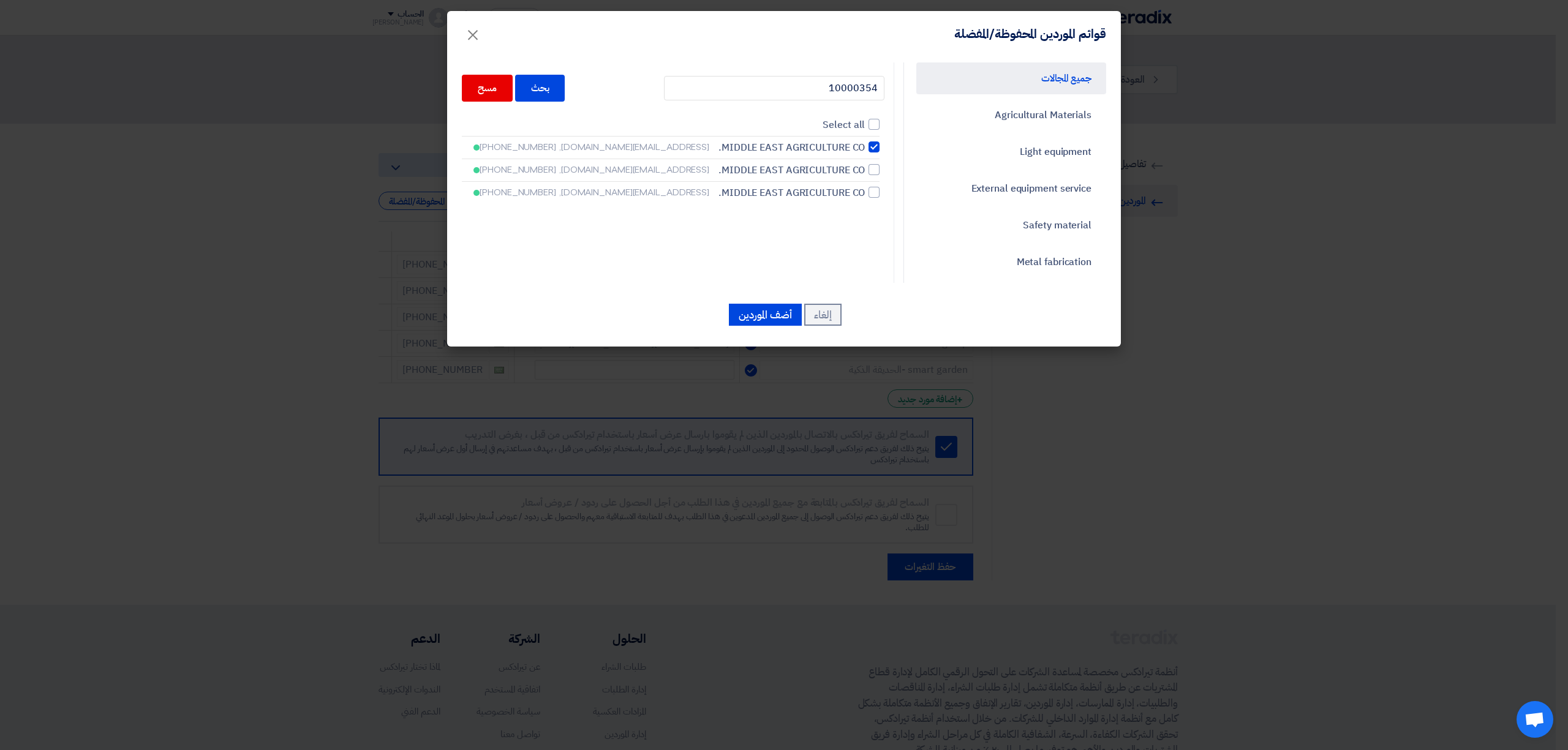
click at [864, 170] on input "MIDDLE EAST AGRICULTURE CO. SIBRAHIM@MEAC.COM.SA, +966554885733" at bounding box center [861, 170] width 8 height 8
checkbox input "true"
click at [875, 193] on div at bounding box center [873, 192] width 11 height 11
click at [864, 193] on input "MIDDLE EAST AGRICULTURE CO. sibrahim@meac.com.sa, +966554885733" at bounding box center [861, 193] width 8 height 8
checkbox input "true"
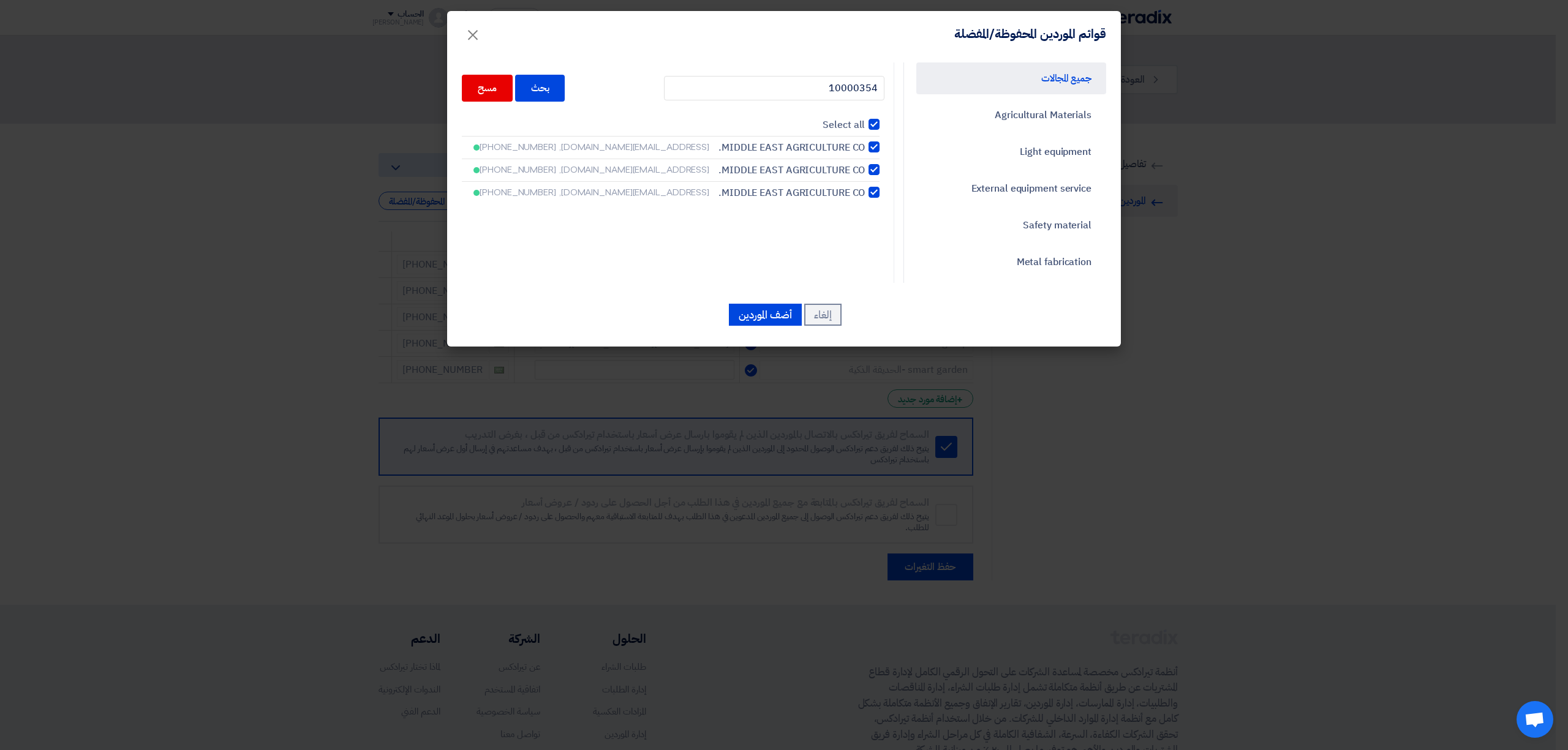
checkbox input "true"
click at [747, 317] on button "أضف الموردين" at bounding box center [765, 315] width 73 height 22
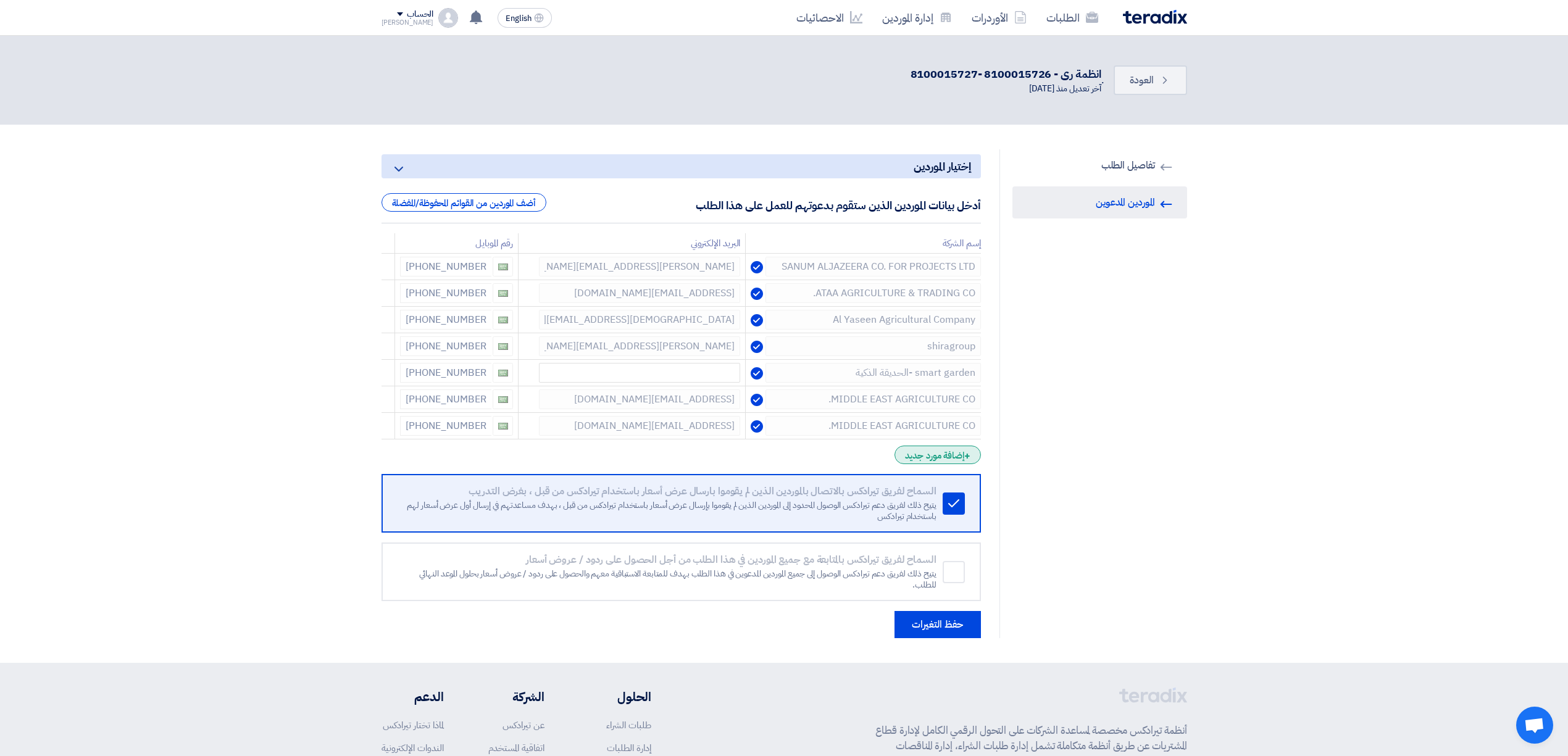
click at [956, 463] on div "+ إضافة مورد جديد" at bounding box center [937, 455] width 86 height 19
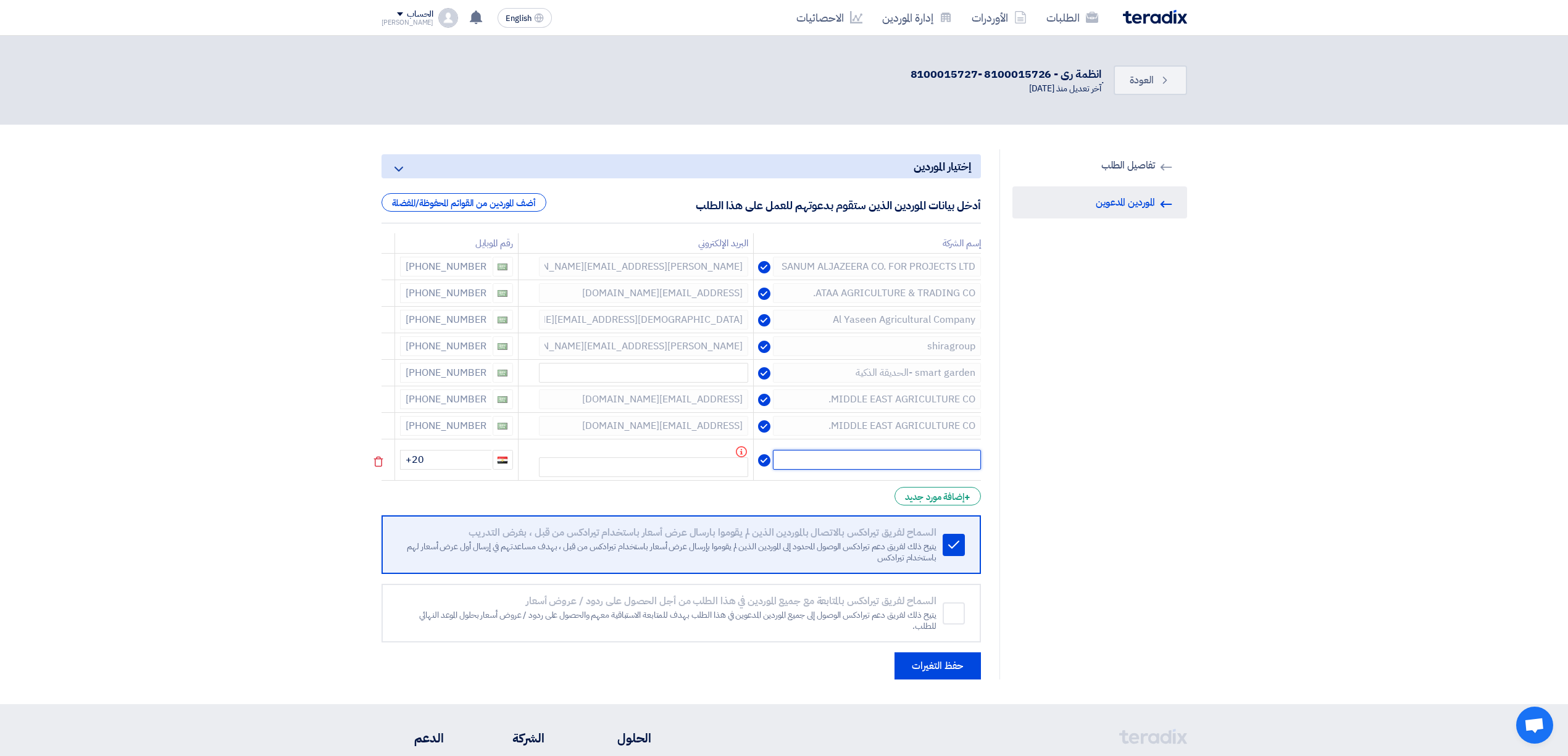
click at [861, 462] on input "text" at bounding box center [877, 459] width 208 height 20
paste input "966 53 398 8522⁩"
type input "966 53 398 8522⁩"
drag, startPoint x: 834, startPoint y: 458, endPoint x: 1075, endPoint y: 463, distance: 241.1
click at [1075, 463] on div "RFQ Information تفاصيل الطلب Invited Suppliers الموردين المدعوين إختيار الموردي…" at bounding box center [784, 415] width 824 height 530
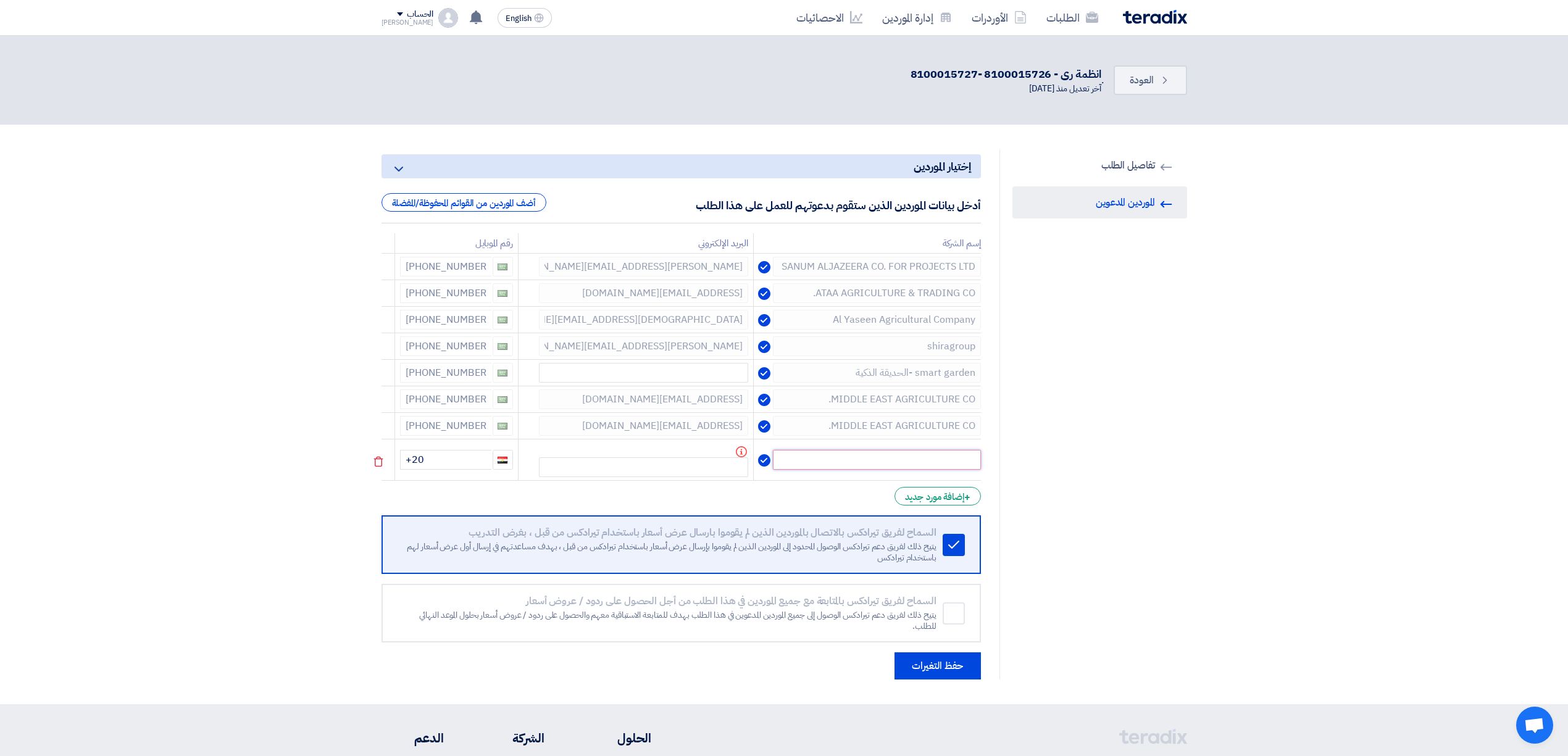
click at [825, 458] on input "text" at bounding box center [877, 459] width 208 height 20
paste input "MIDDLE EAST"
type input "MIDDLE EAST"
click at [683, 473] on input "text" at bounding box center [643, 467] width 210 height 20
click at [458, 460] on input "+20" at bounding box center [445, 459] width 92 height 20
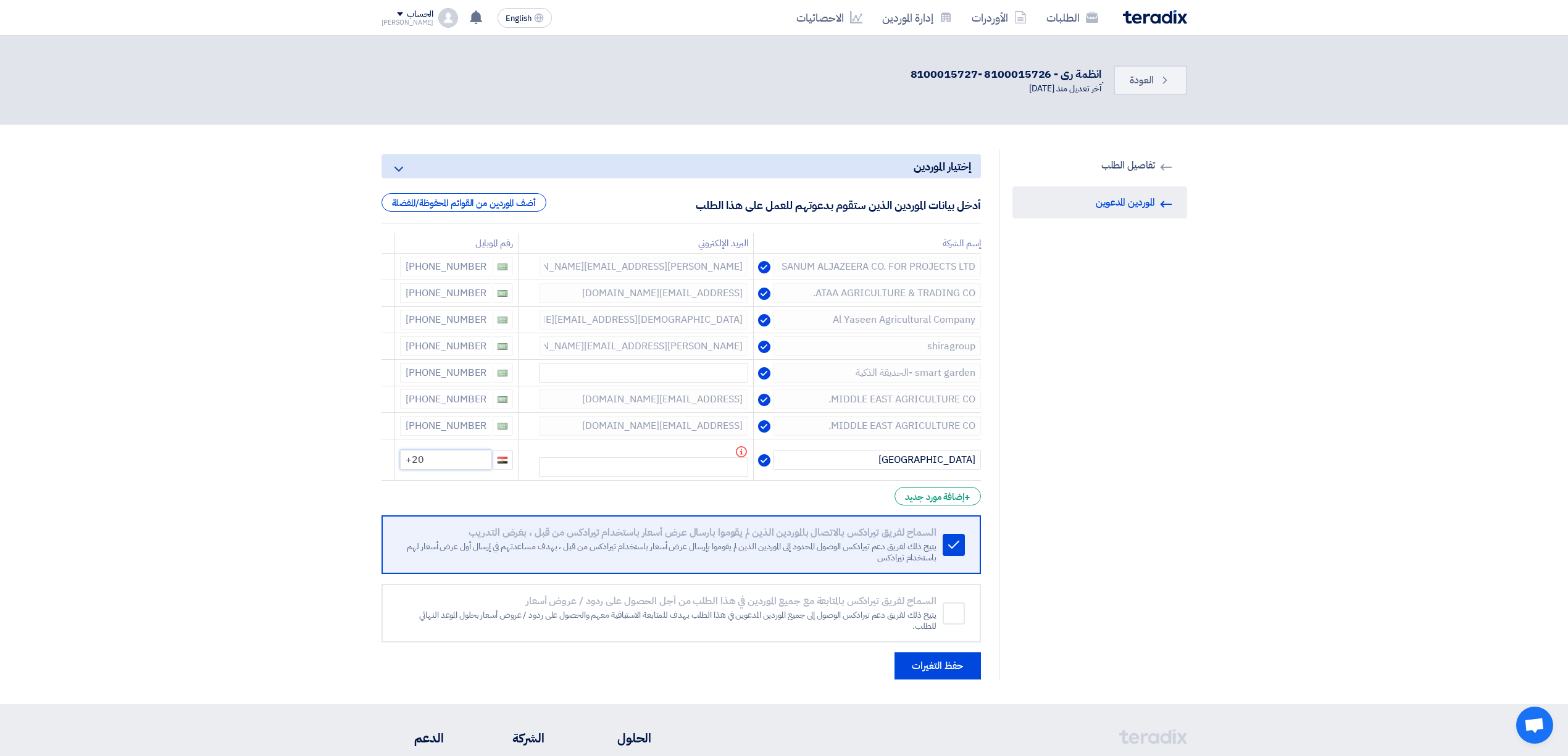
drag, startPoint x: 445, startPoint y: 457, endPoint x: 343, endPoint y: 469, distance: 102.7
click at [343, 469] on section "RFQ Information تفاصيل الطلب Invited Suppliers الموردين المدعوين إختيار الموردي…" at bounding box center [784, 415] width 1568 height 580
type input "+96653398852"
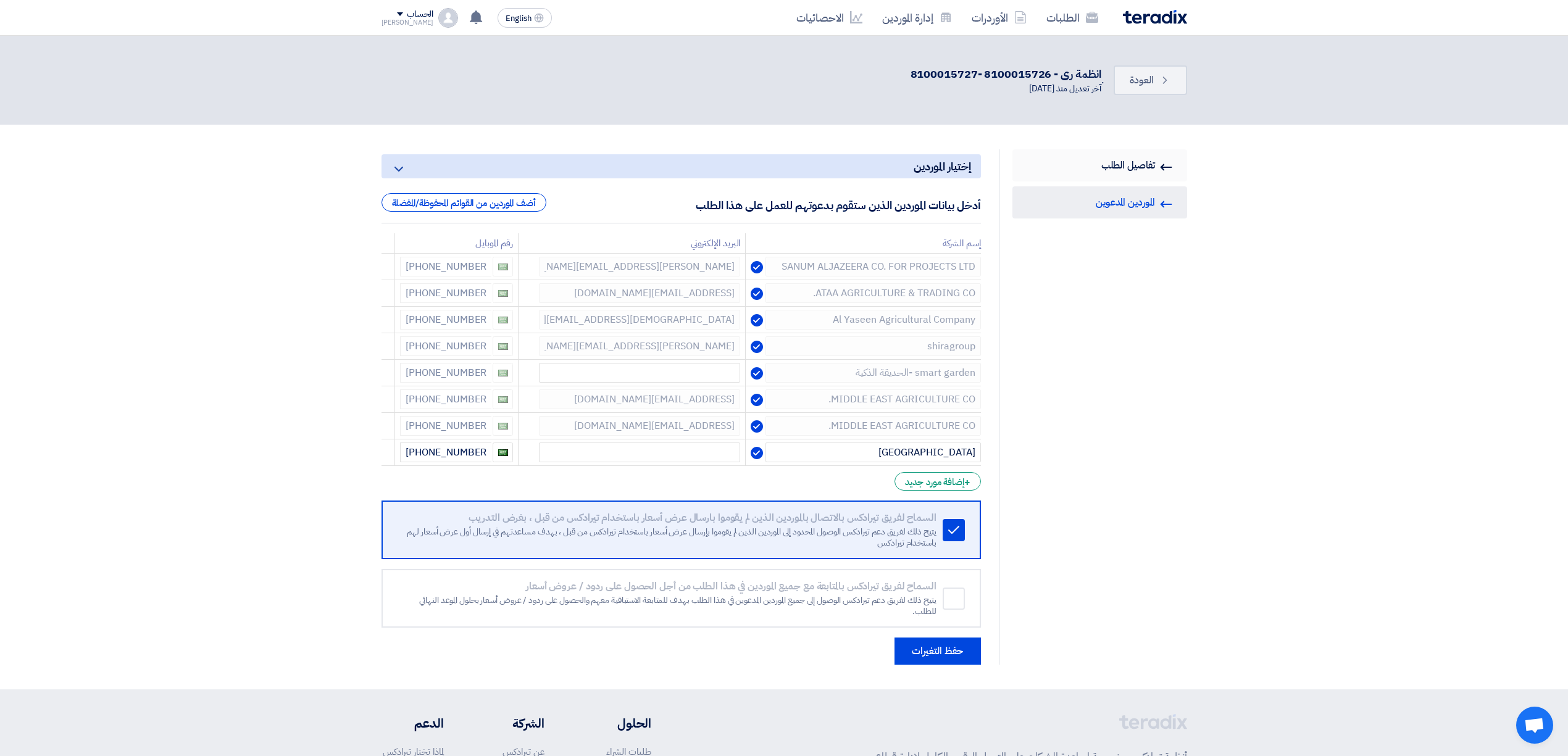
click at [1132, 168] on link "RFQ Information تفاصيل الطلب" at bounding box center [1100, 165] width 175 height 32
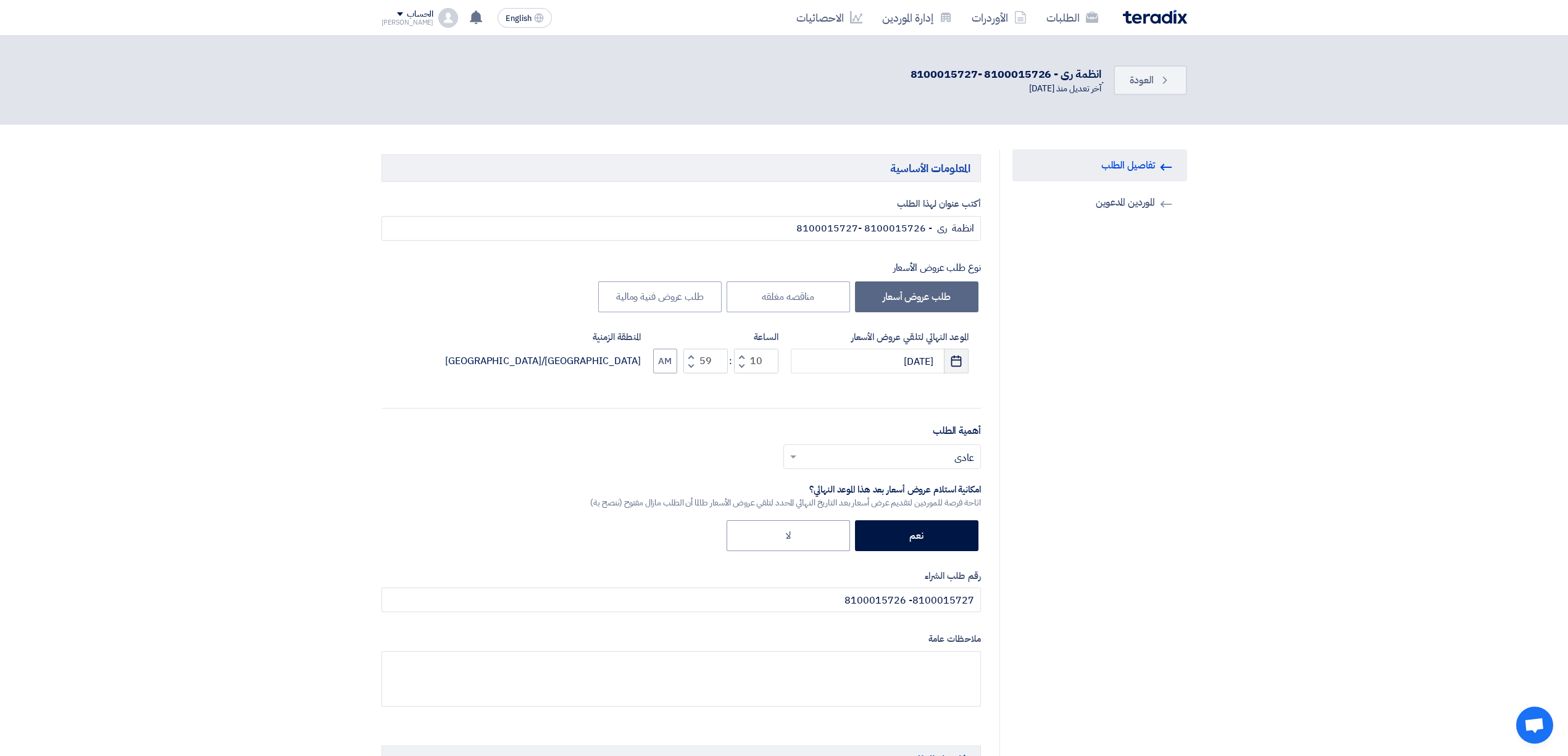
click at [956, 361] on use "button" at bounding box center [957, 361] width 10 height 11
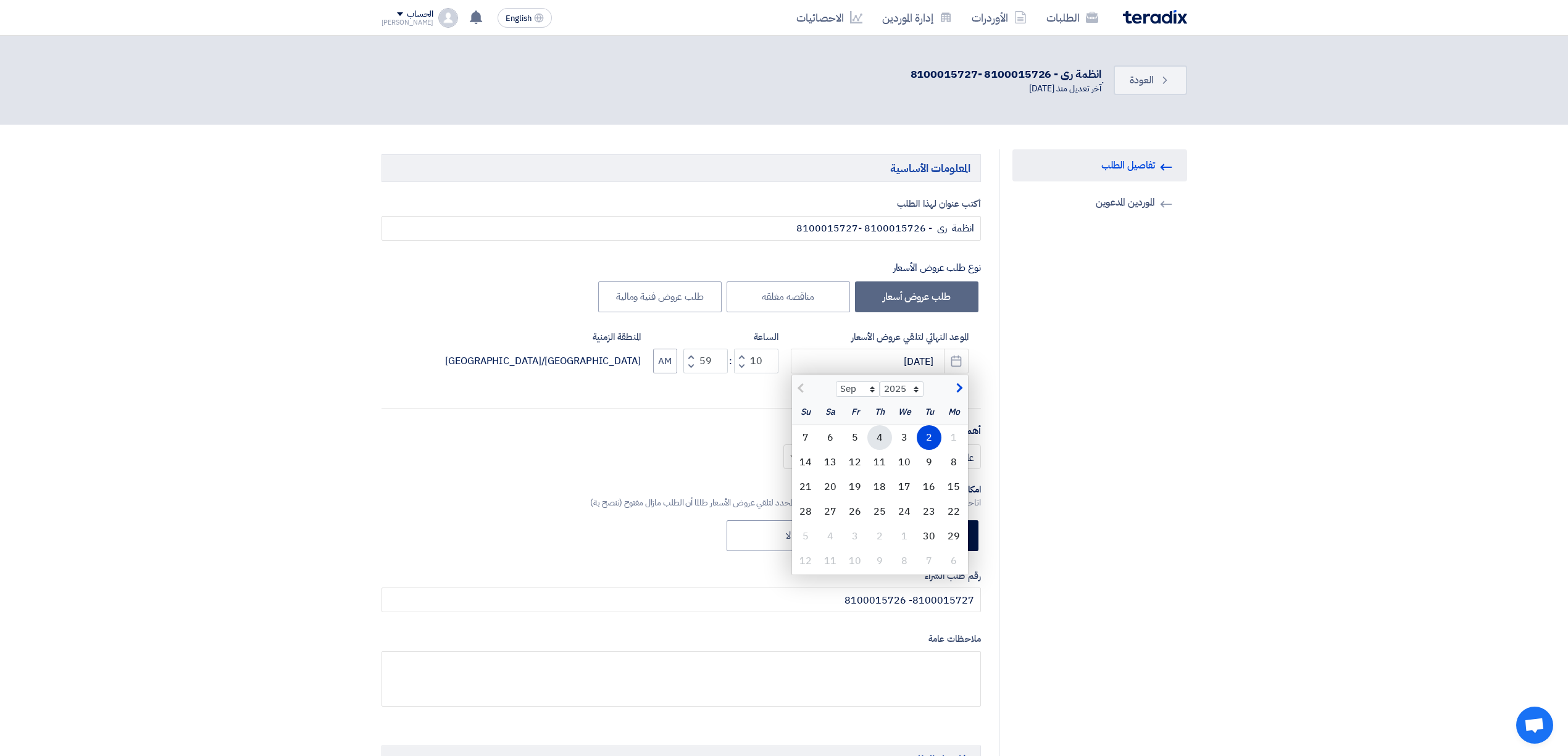
click at [882, 445] on div "4" at bounding box center [880, 438] width 25 height 25
type input "9/4/2025"
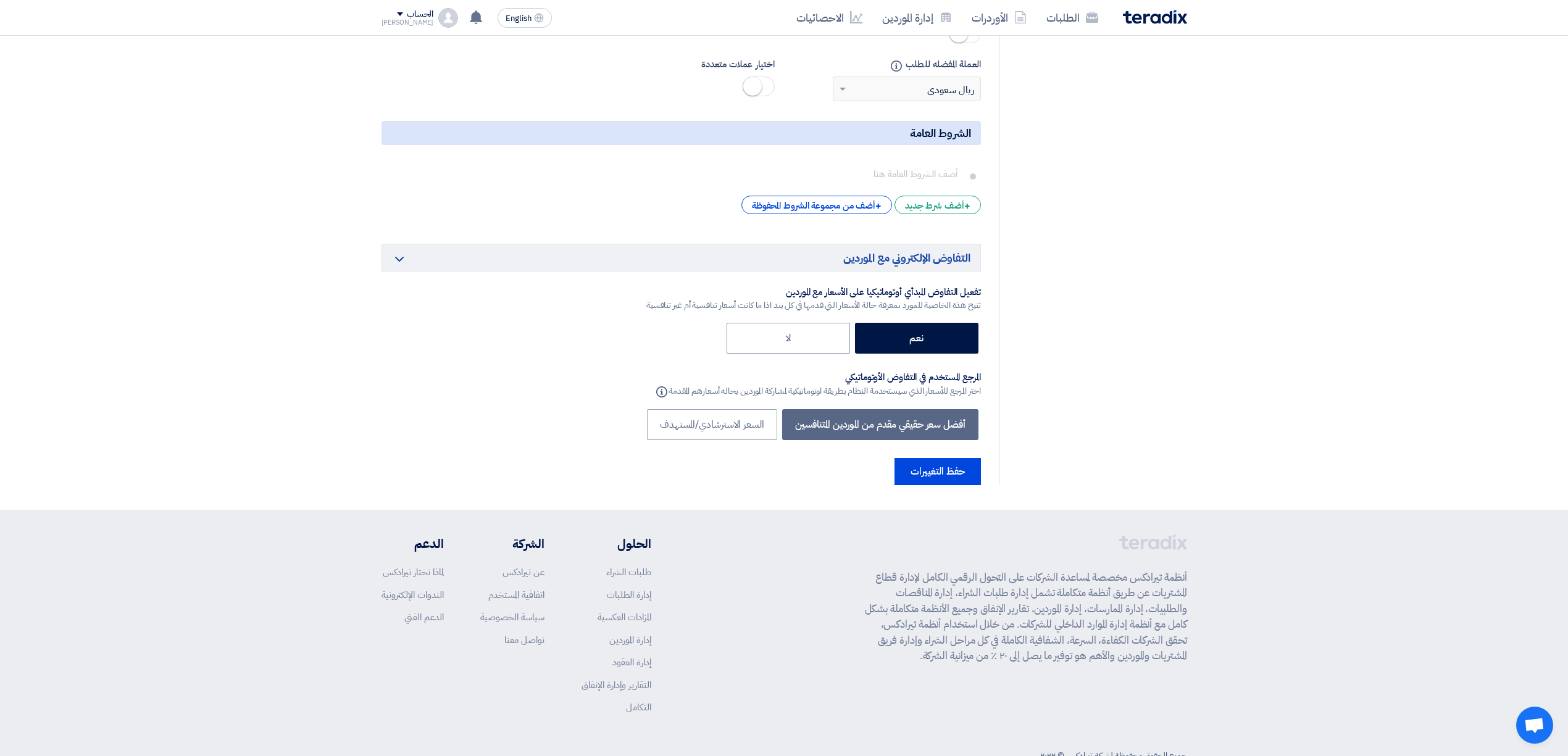
scroll to position [2136, 0]
click at [935, 456] on button "حفظ التغييرات" at bounding box center [937, 470] width 87 height 27
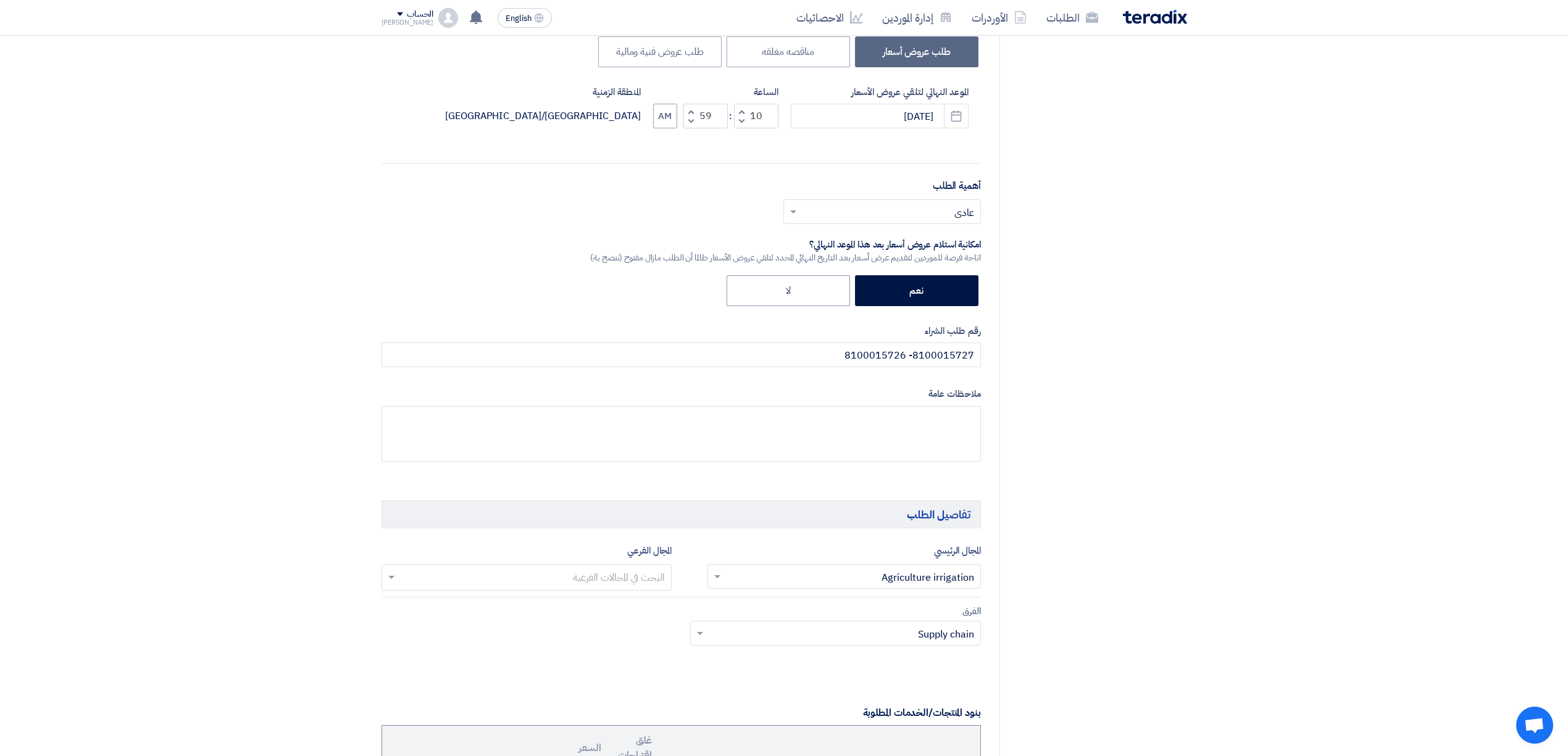
scroll to position [0, 0]
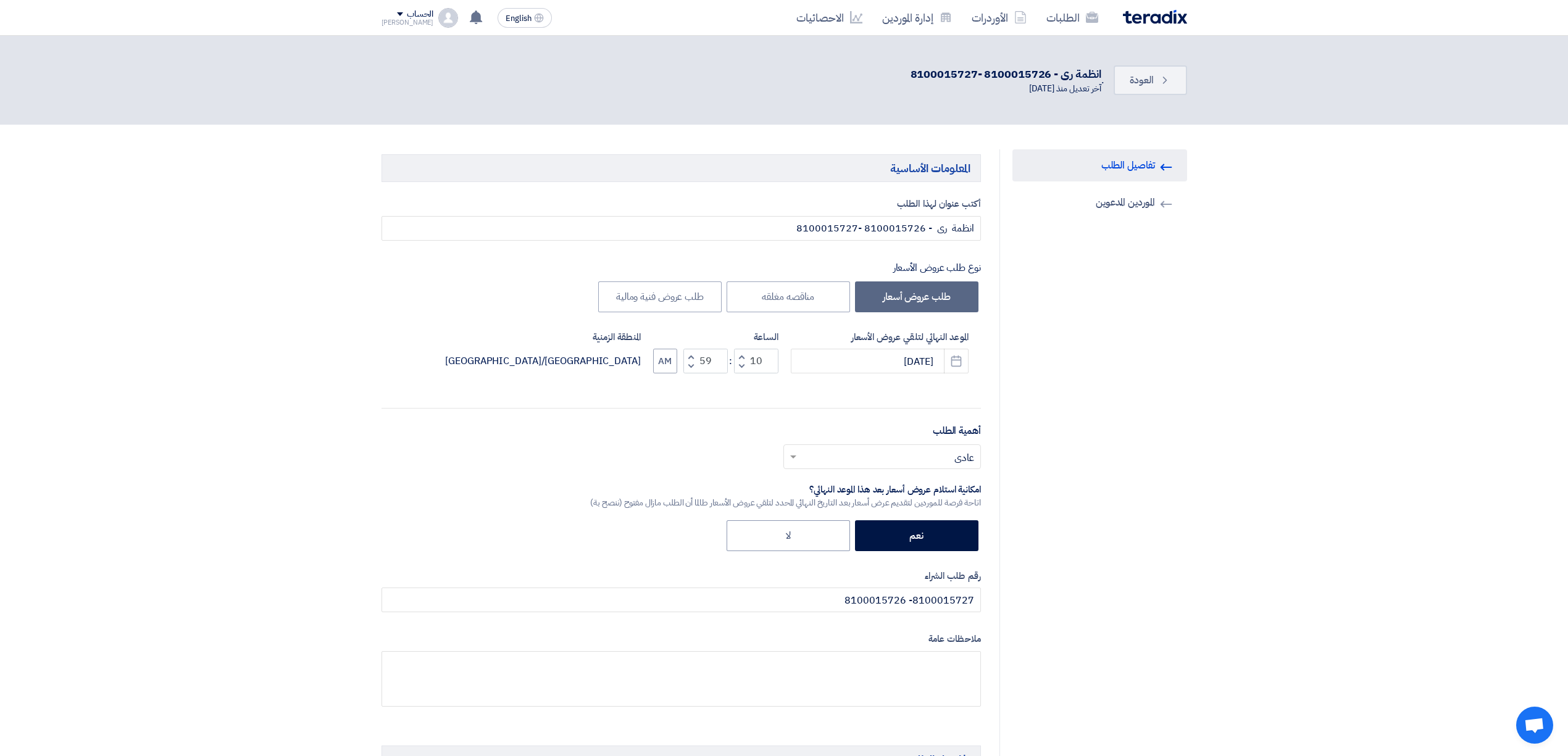
click at [1151, 23] on img at bounding box center [1155, 17] width 64 height 14
